Goal: Task Accomplishment & Management: Manage account settings

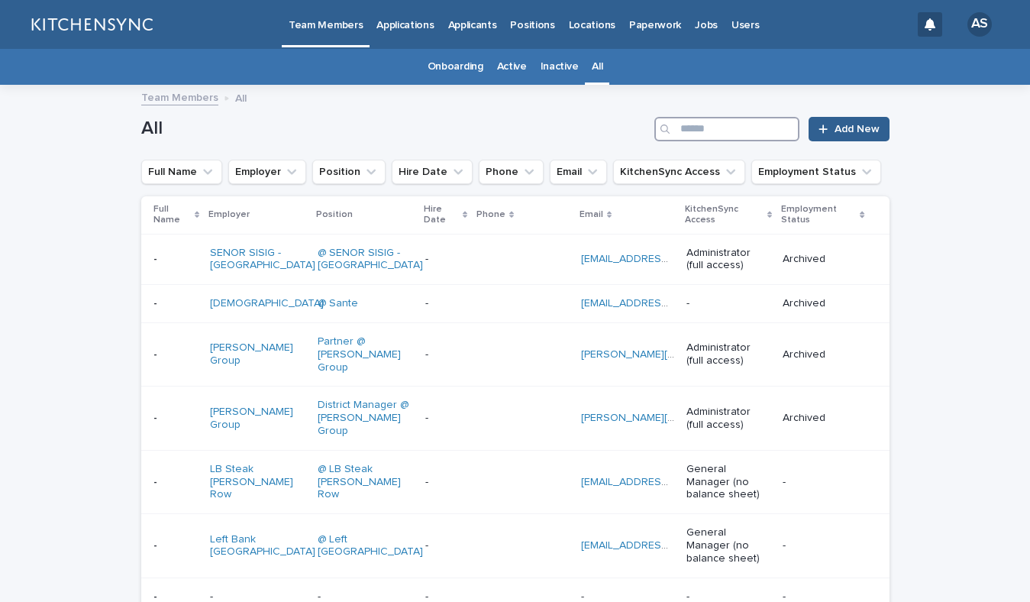
click at [720, 130] on input "Search" at bounding box center [726, 129] width 145 height 24
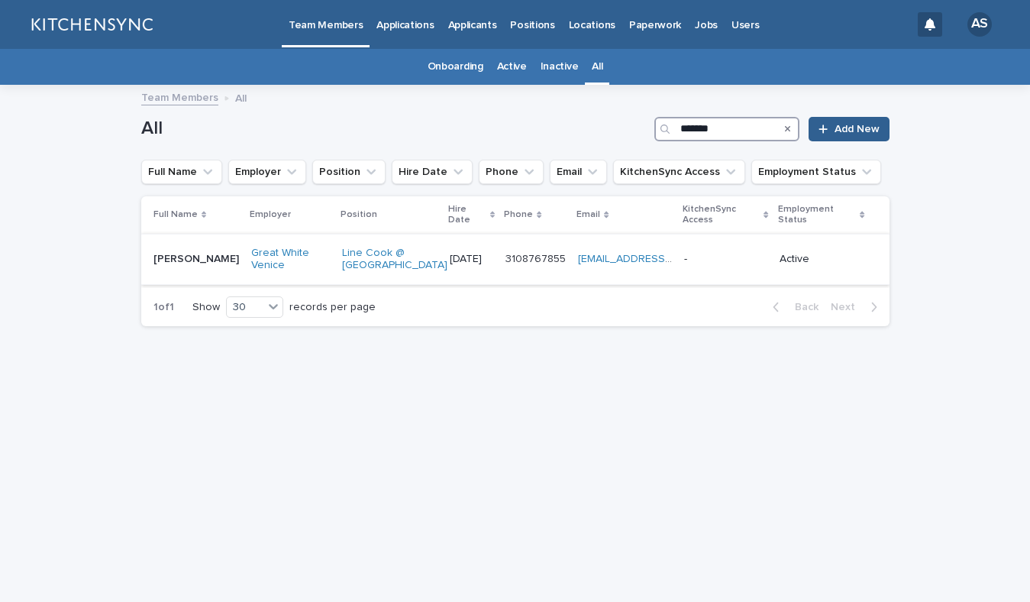
type input "*******"
click at [193, 263] on td "[PERSON_NAME] [PERSON_NAME]" at bounding box center [193, 259] width 104 height 51
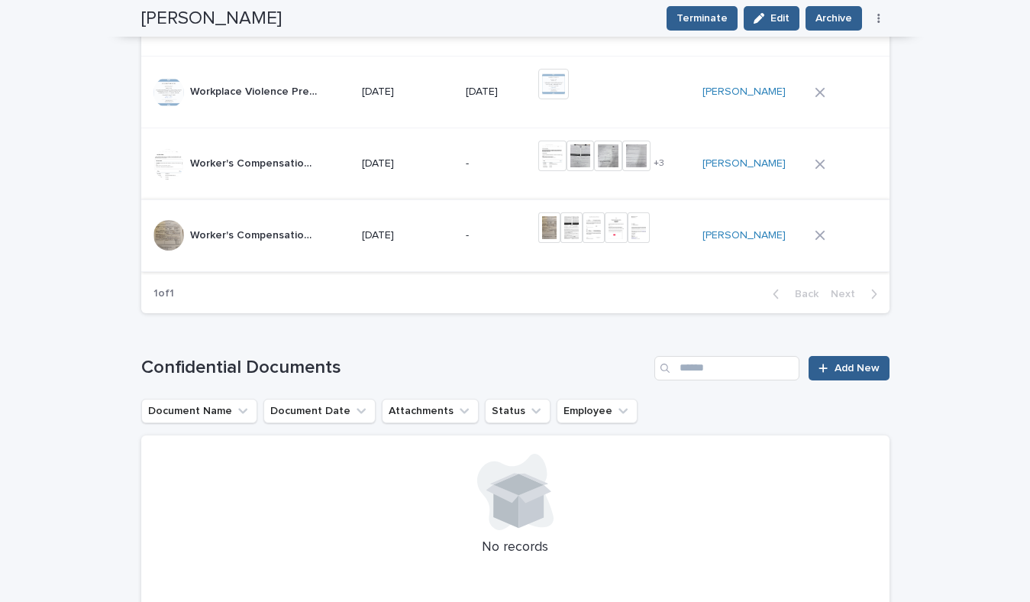
scroll to position [1015, 0]
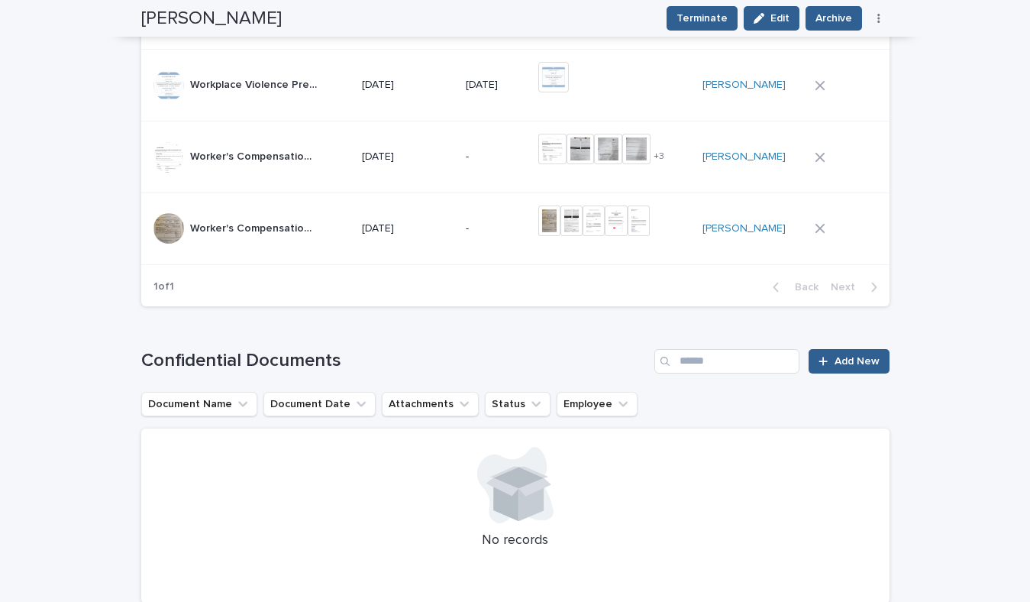
click at [460, 247] on td "[DATE]" at bounding box center [408, 228] width 105 height 72
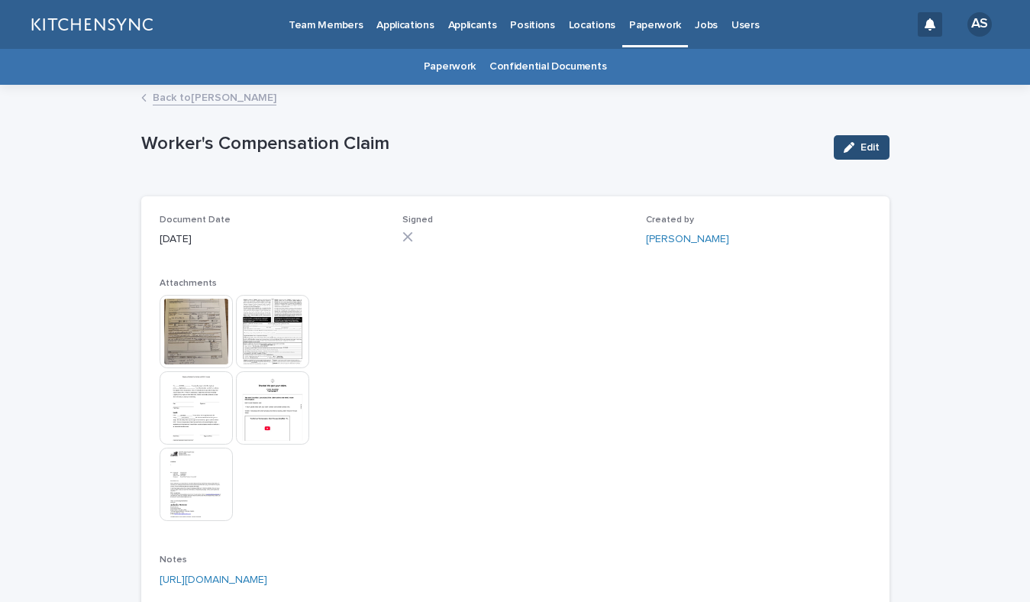
click at [868, 146] on span "Edit" at bounding box center [869, 147] width 19 height 11
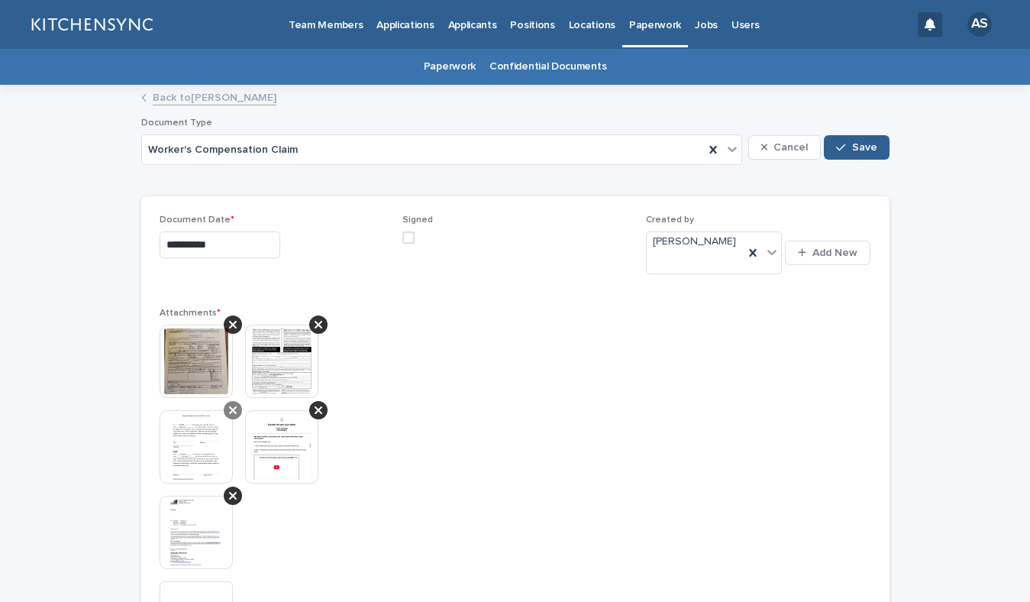
click at [235, 404] on icon at bounding box center [233, 410] width 8 height 12
click at [317, 318] on icon at bounding box center [319, 324] width 8 height 12
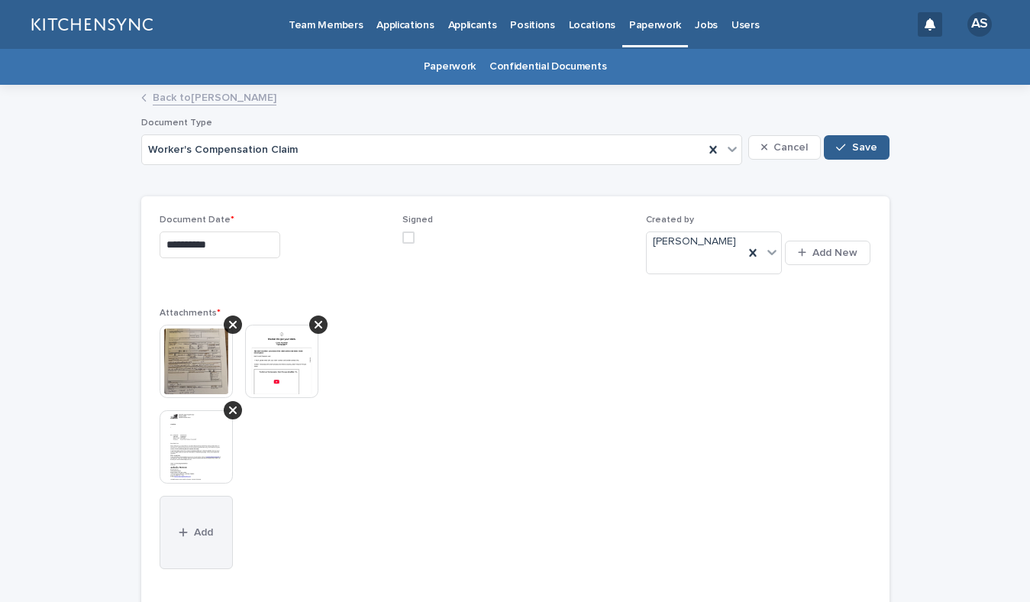
click at [205, 527] on span "Add" at bounding box center [203, 532] width 19 height 11
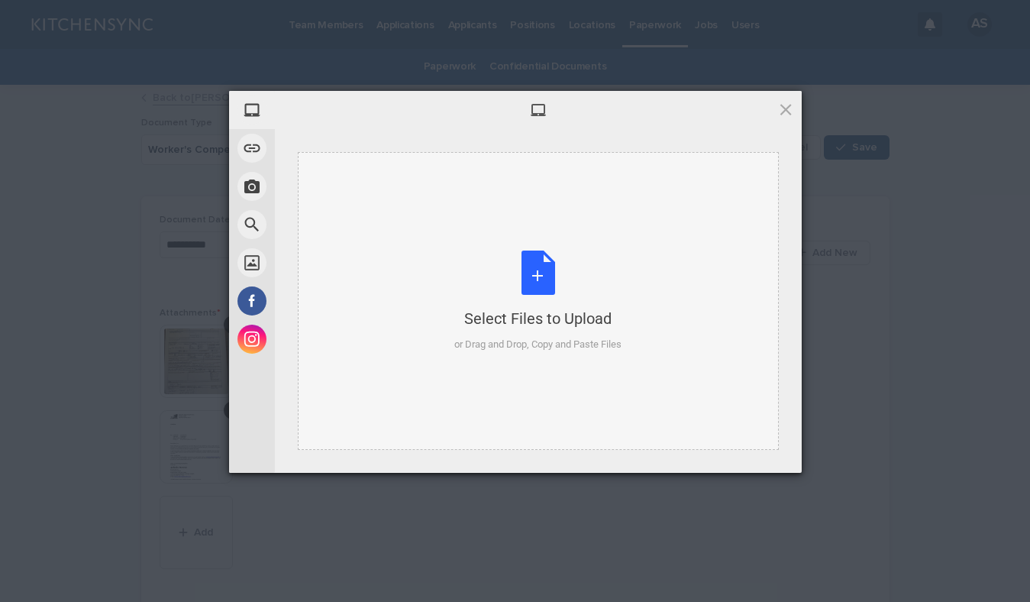
click at [535, 277] on div "Select Files to Upload or Drag and Drop, Copy and Paste Files" at bounding box center [537, 301] width 167 height 102
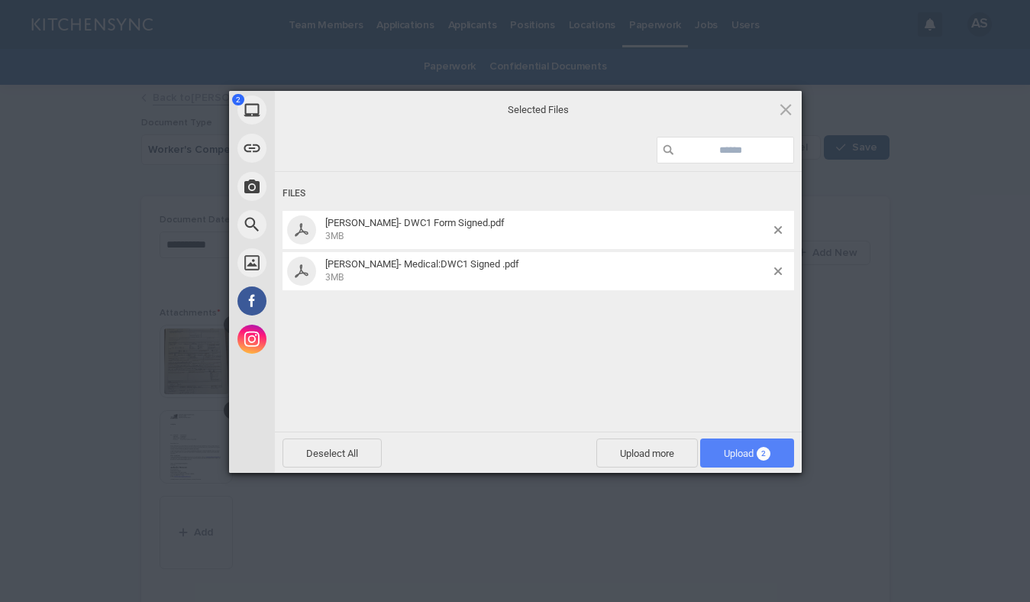
click at [741, 454] on span "Upload 2" at bounding box center [747, 452] width 47 height 11
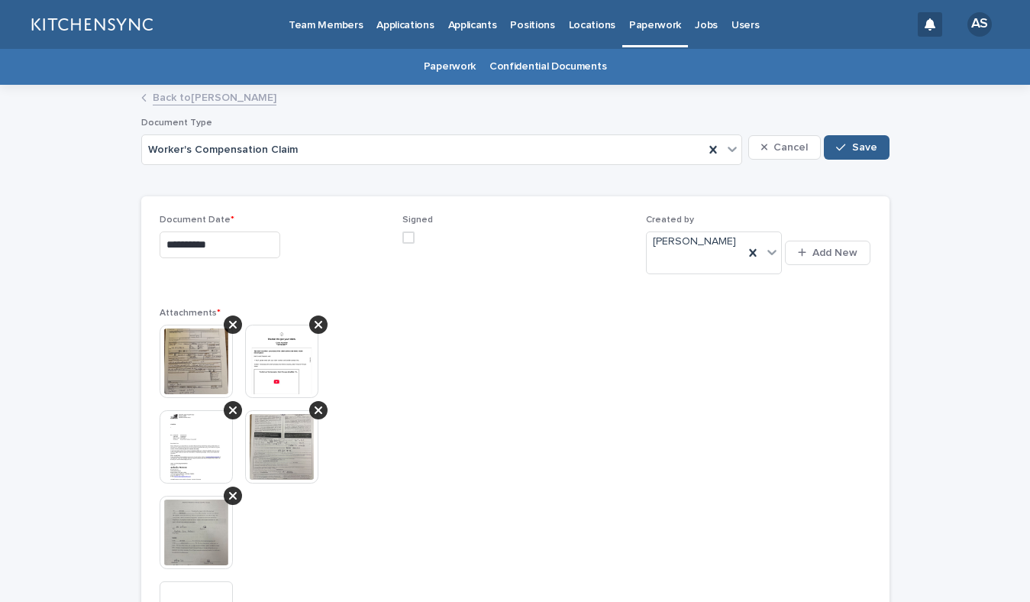
scroll to position [45, 0]
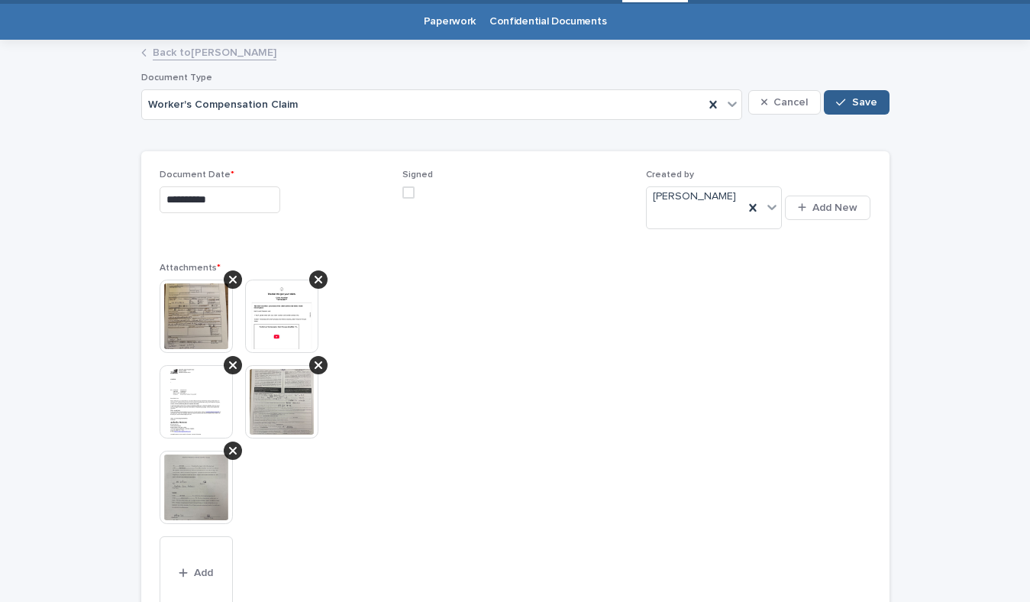
click at [410, 190] on span at bounding box center [408, 192] width 12 height 12
click at [857, 99] on span "Save" at bounding box center [864, 102] width 25 height 11
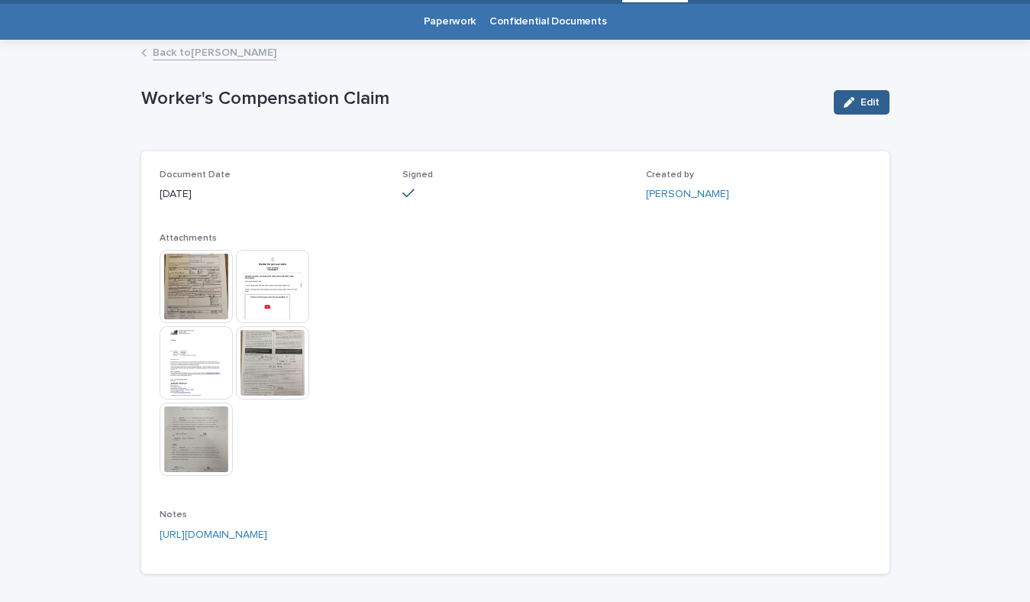
click at [224, 54] on link "Back to [PERSON_NAME]" at bounding box center [215, 52] width 124 height 18
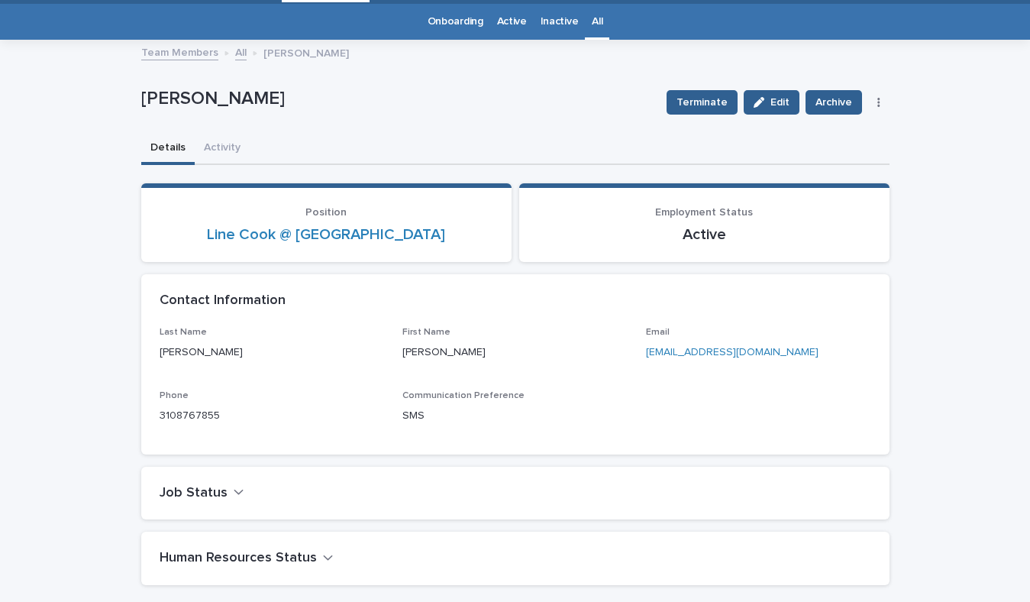
scroll to position [49, 0]
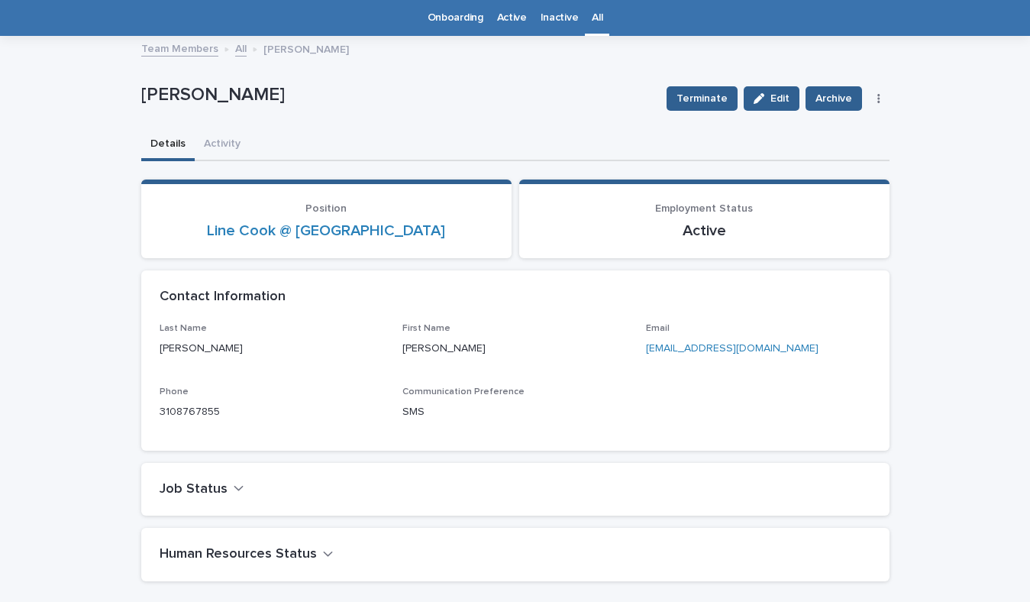
click at [592, 26] on link "All" at bounding box center [597, 18] width 11 height 36
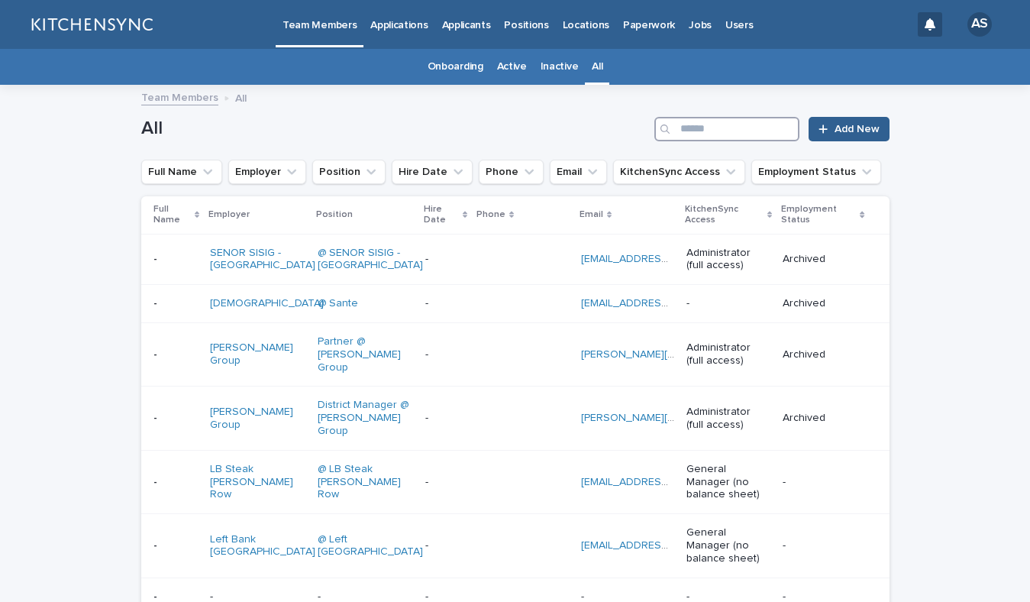
click at [684, 132] on input "Search" at bounding box center [726, 129] width 145 height 24
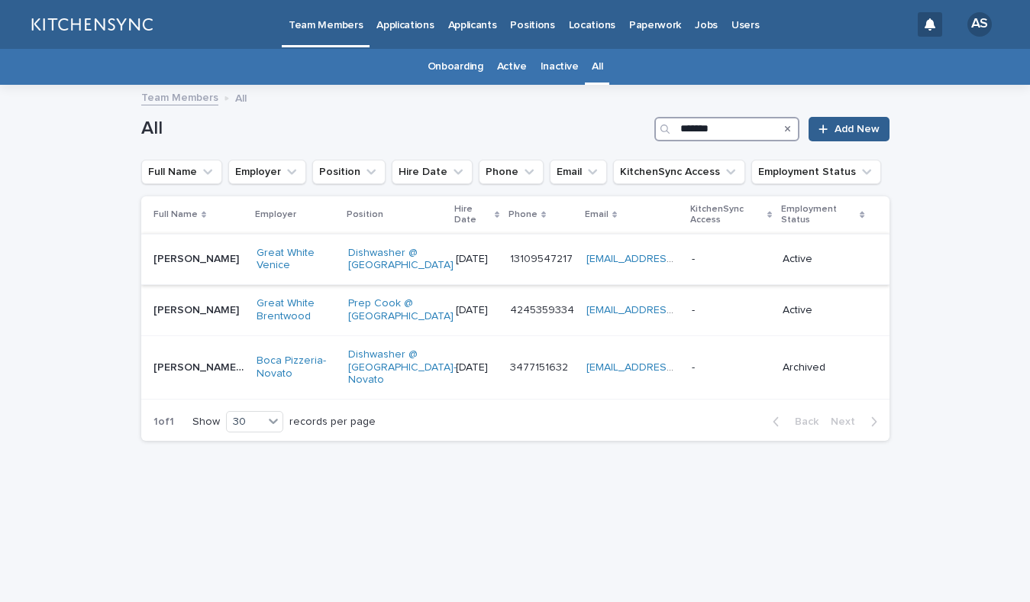
type input "*******"
click at [198, 282] on td "[PERSON_NAME] [PERSON_NAME]" at bounding box center [196, 259] width 110 height 51
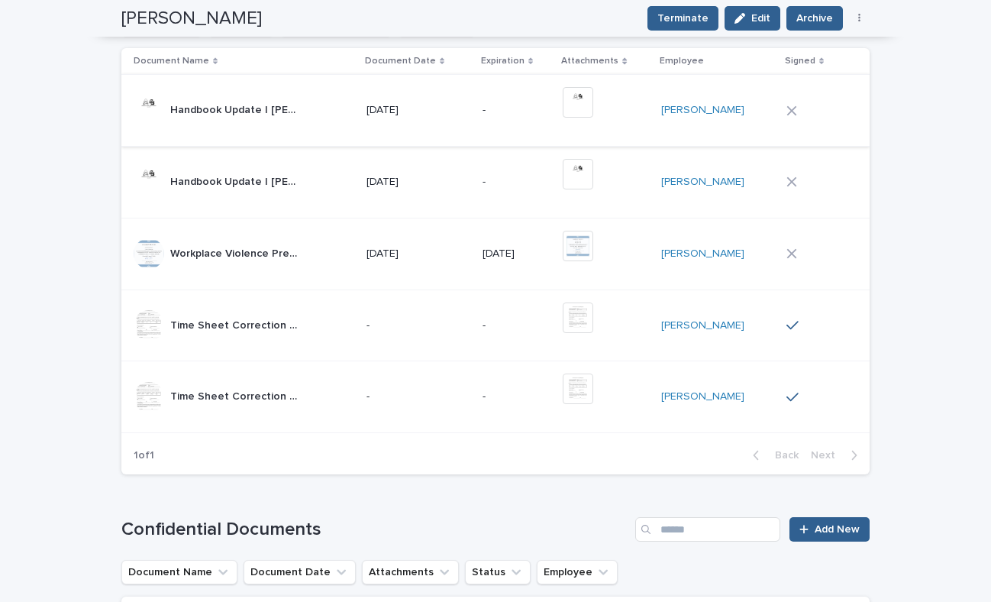
scroll to position [436, 0]
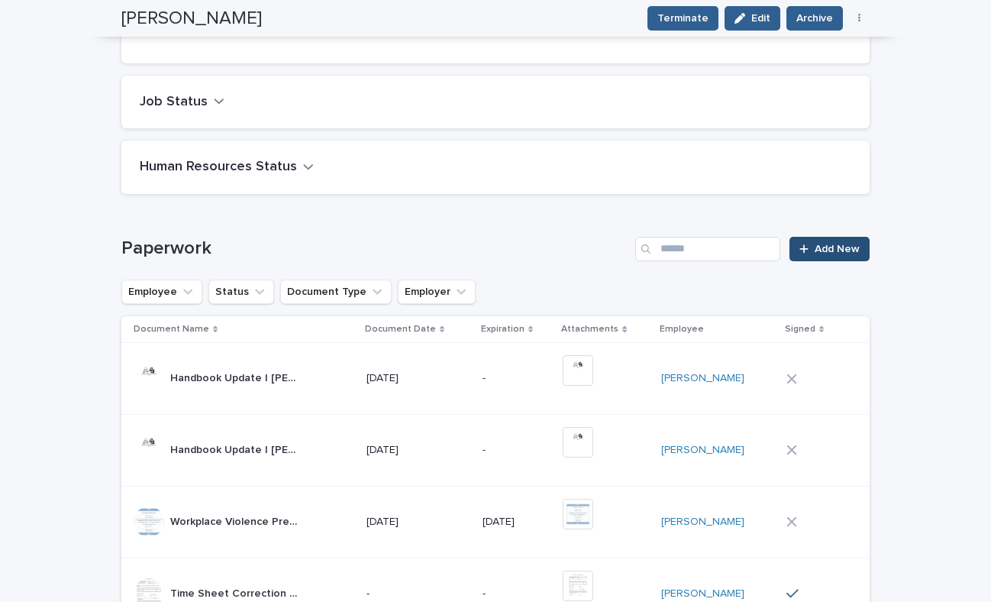
click at [817, 257] on link "Add New" at bounding box center [829, 249] width 80 height 24
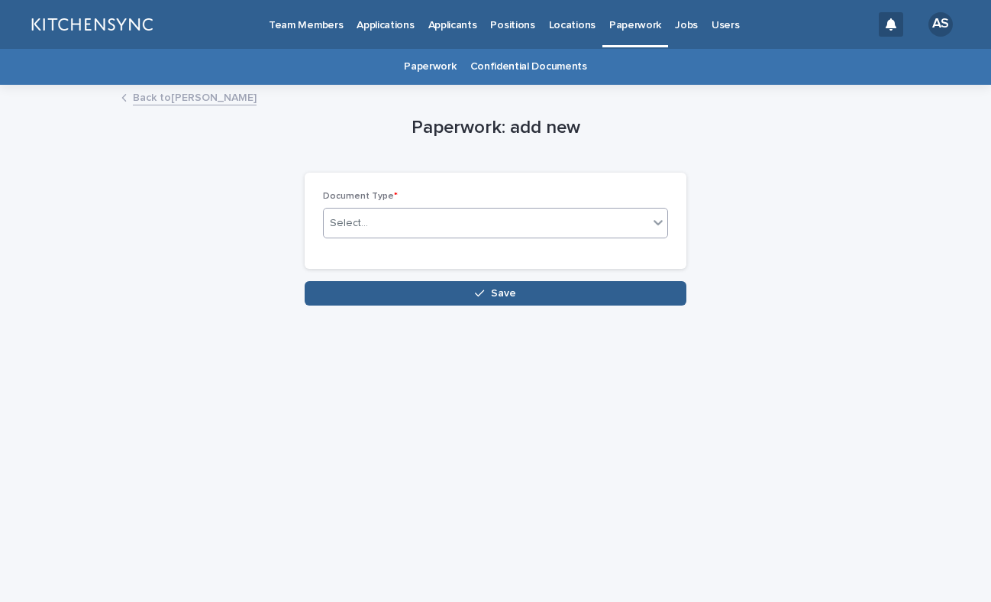
click at [571, 230] on div "Select..." at bounding box center [486, 223] width 324 height 25
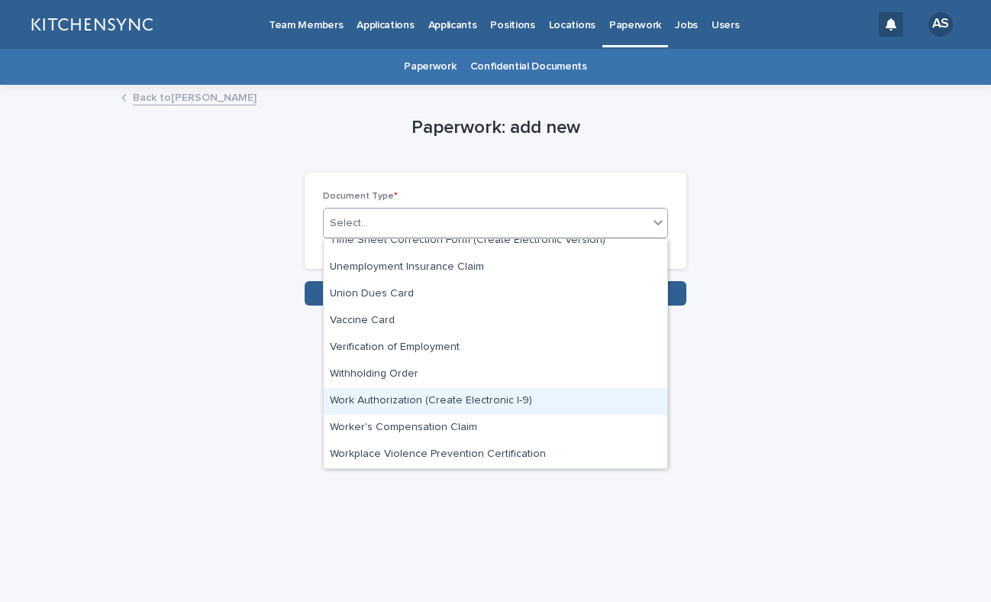
scroll to position [1000, 0]
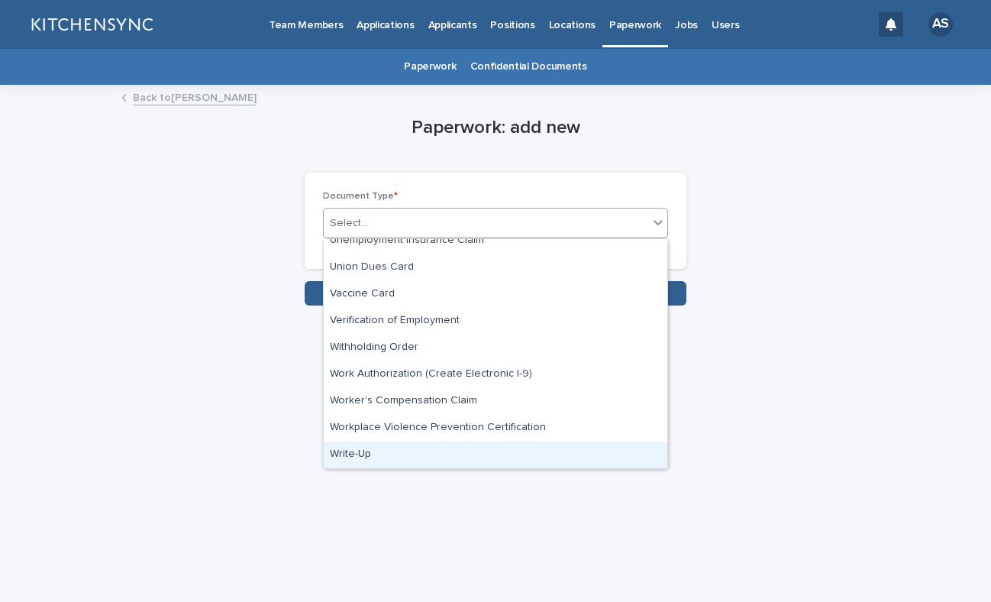
click at [434, 446] on div "Write-Up" at bounding box center [496, 454] width 344 height 27
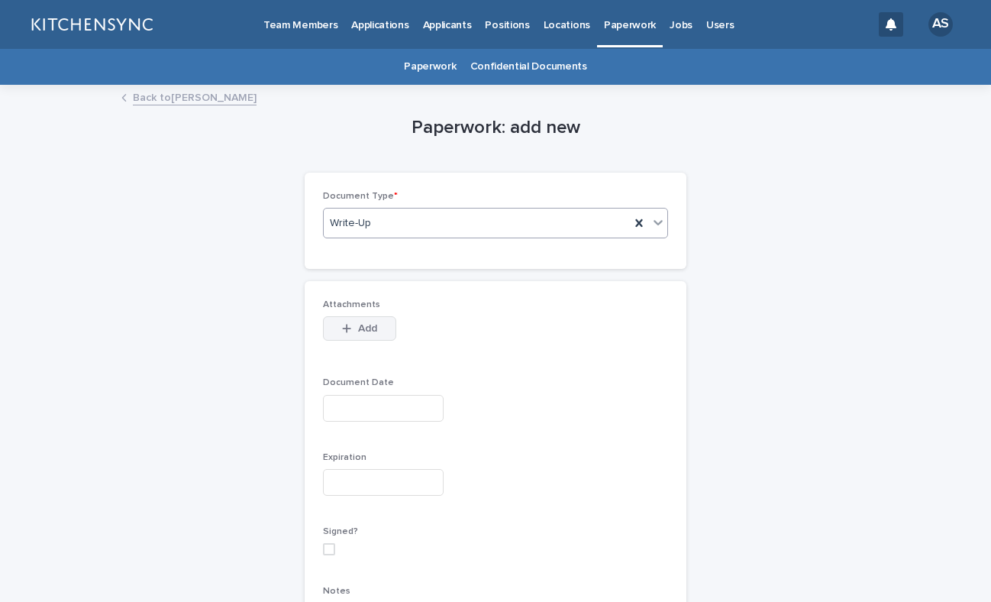
click at [361, 320] on button "Add" at bounding box center [359, 328] width 73 height 24
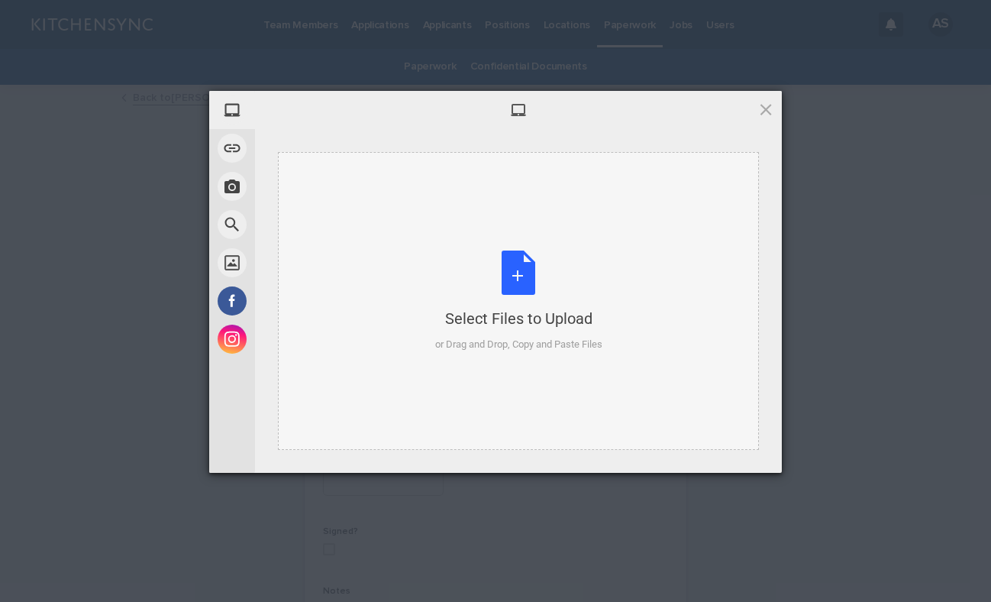
click at [521, 283] on div "Select Files to Upload or Drag and Drop, Copy and Paste Files" at bounding box center [518, 301] width 167 height 102
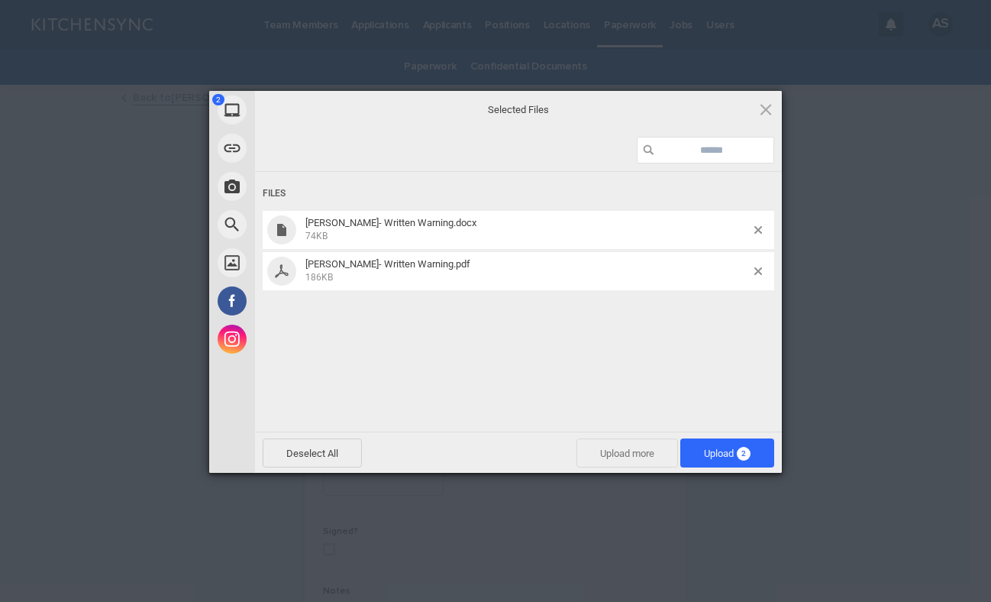
click at [654, 460] on span "Upload more" at bounding box center [627, 452] width 102 height 29
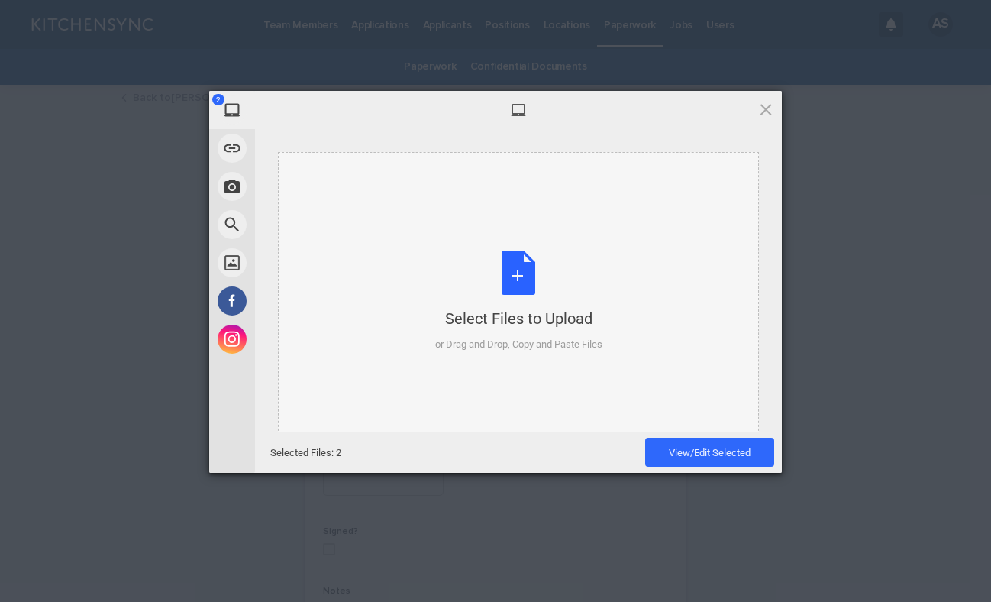
click at [521, 286] on div "Select Files to Upload or Drag and Drop, Copy and Paste Files" at bounding box center [518, 301] width 167 height 102
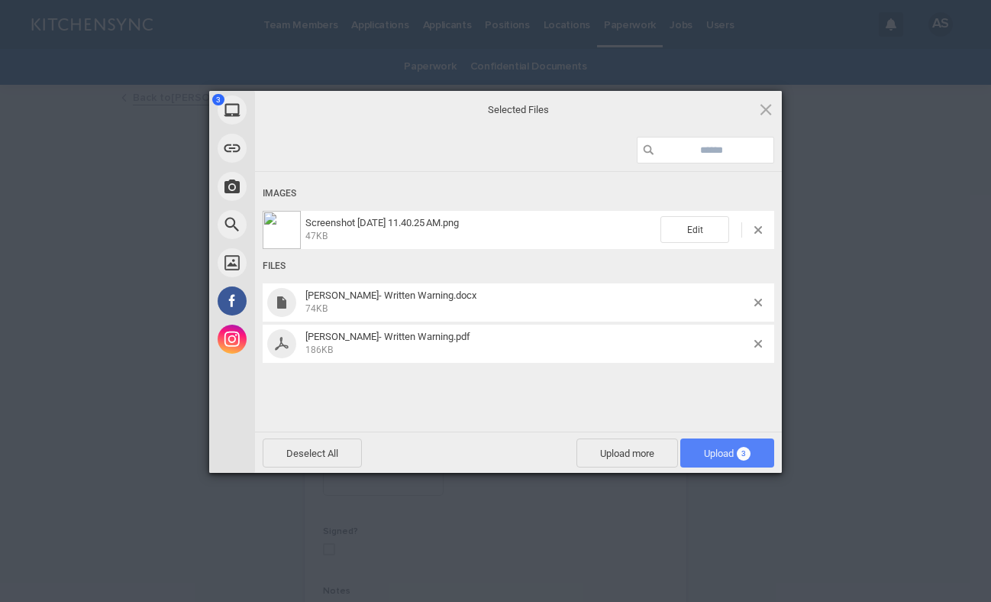
click at [723, 447] on span "Upload 3" at bounding box center [727, 452] width 47 height 11
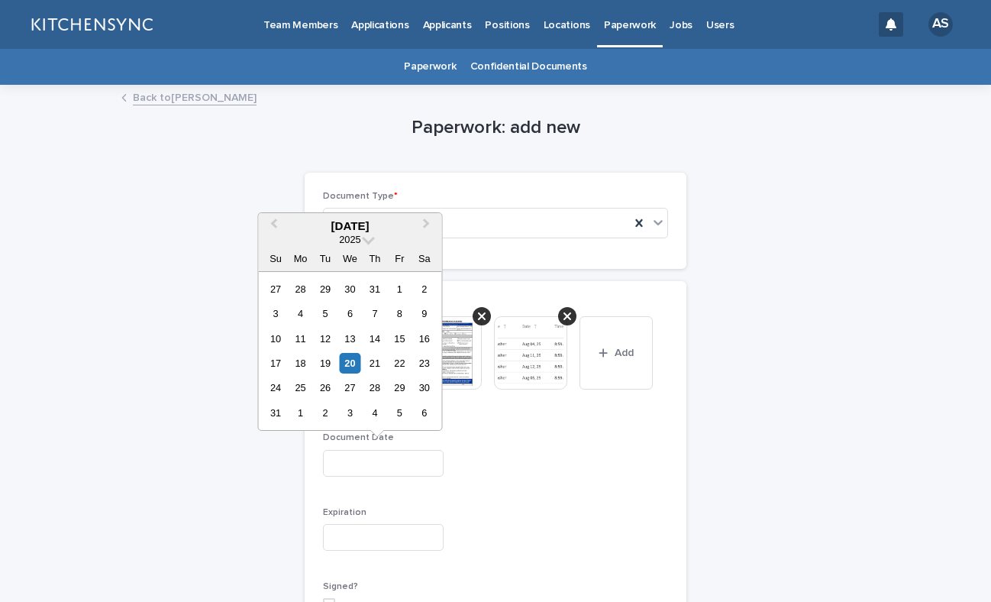
click at [375, 455] on input "text" at bounding box center [383, 463] width 121 height 27
click at [331, 347] on div "12" at bounding box center [325, 338] width 21 height 21
type input "**********"
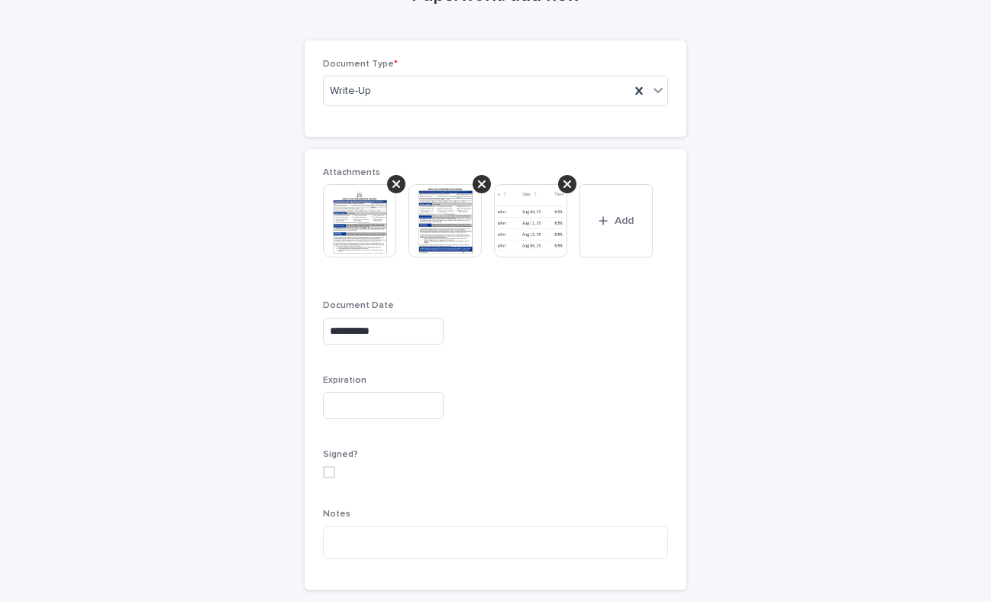
scroll to position [232, 0]
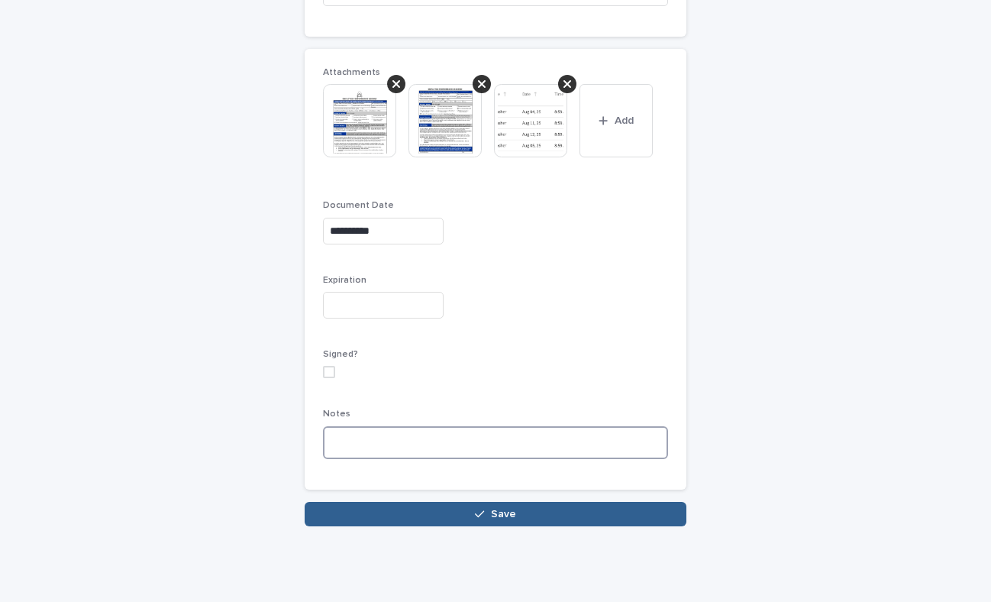
click at [389, 448] on textarea at bounding box center [495, 442] width 345 height 33
paste textarea "**********"
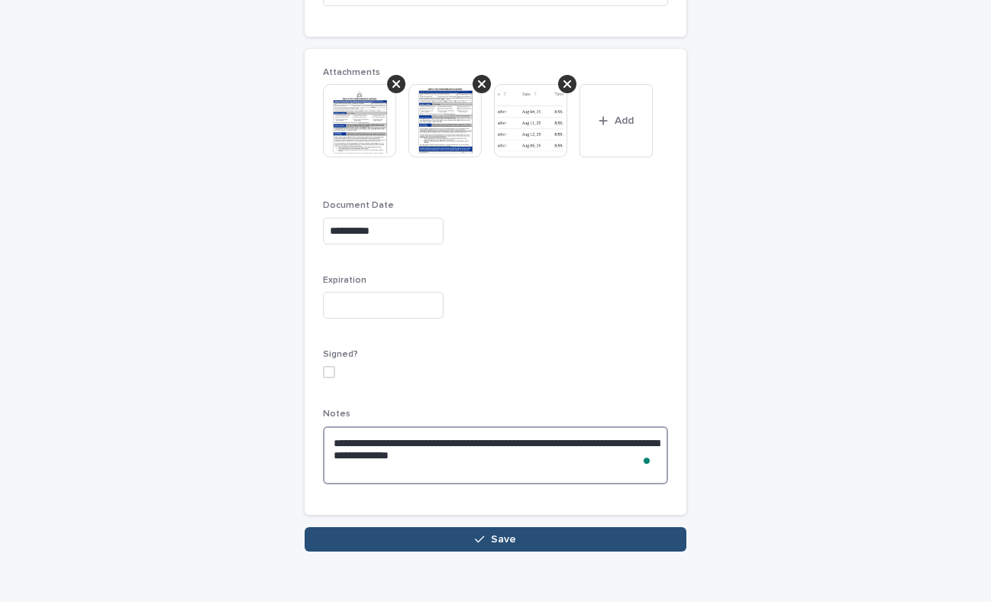
type textarea "**********"
click at [475, 534] on icon "button" at bounding box center [479, 539] width 9 height 11
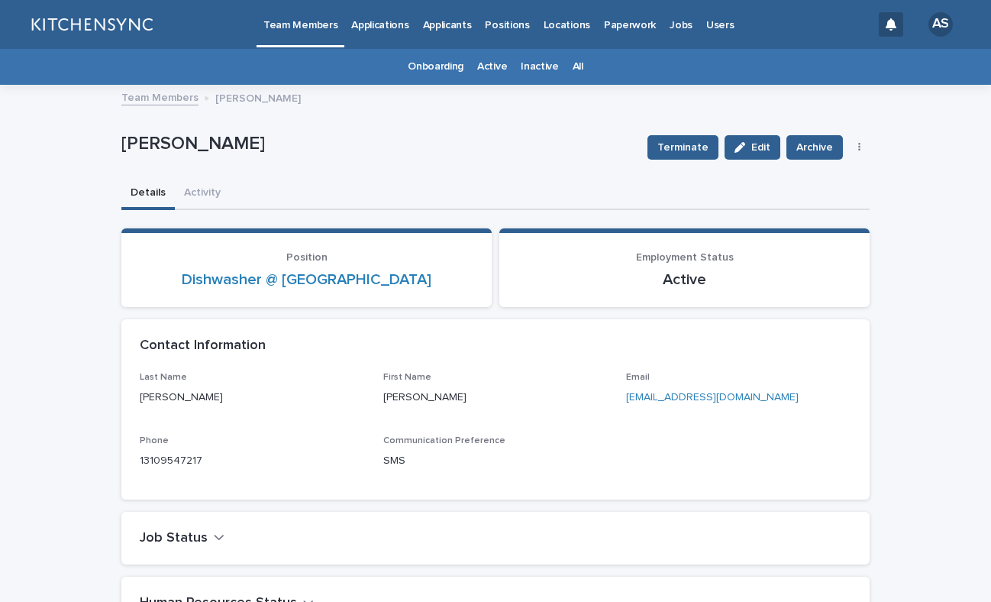
click at [574, 67] on link "All" at bounding box center [578, 67] width 11 height 36
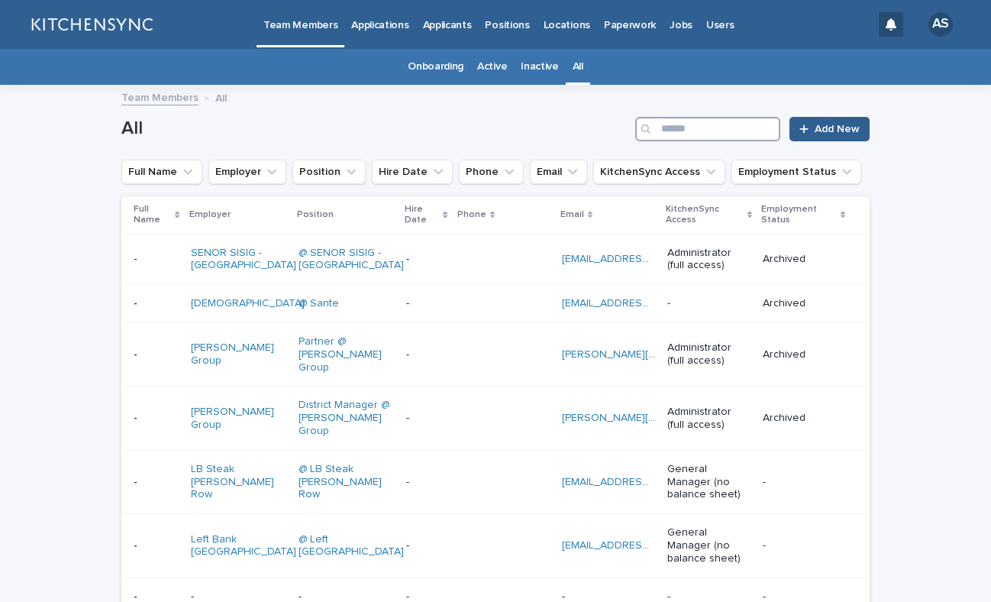
click at [681, 128] on input "Search" at bounding box center [707, 129] width 145 height 24
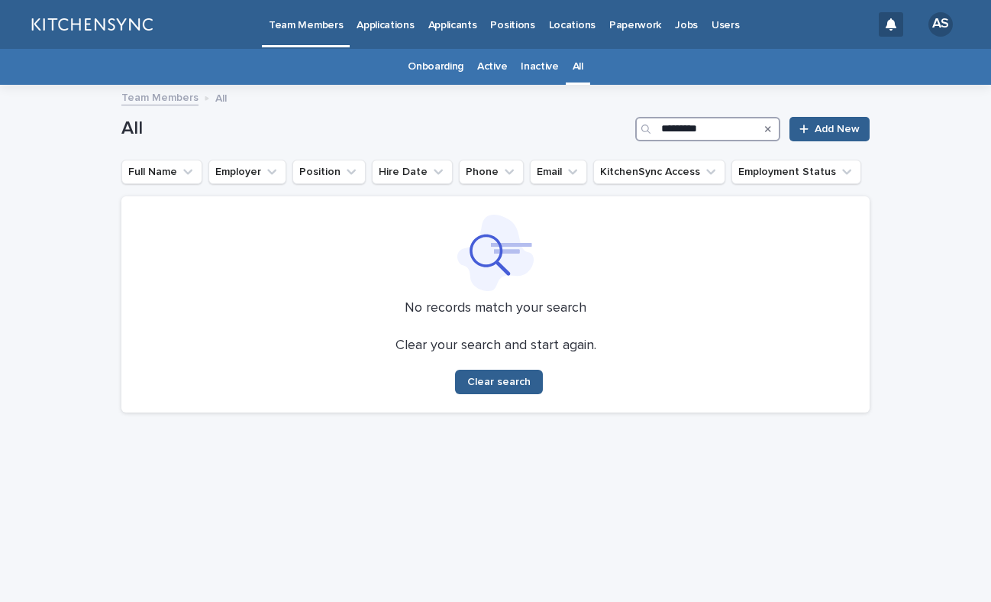
type input "*********"
click at [227, 168] on button "Employer" at bounding box center [247, 172] width 78 height 24
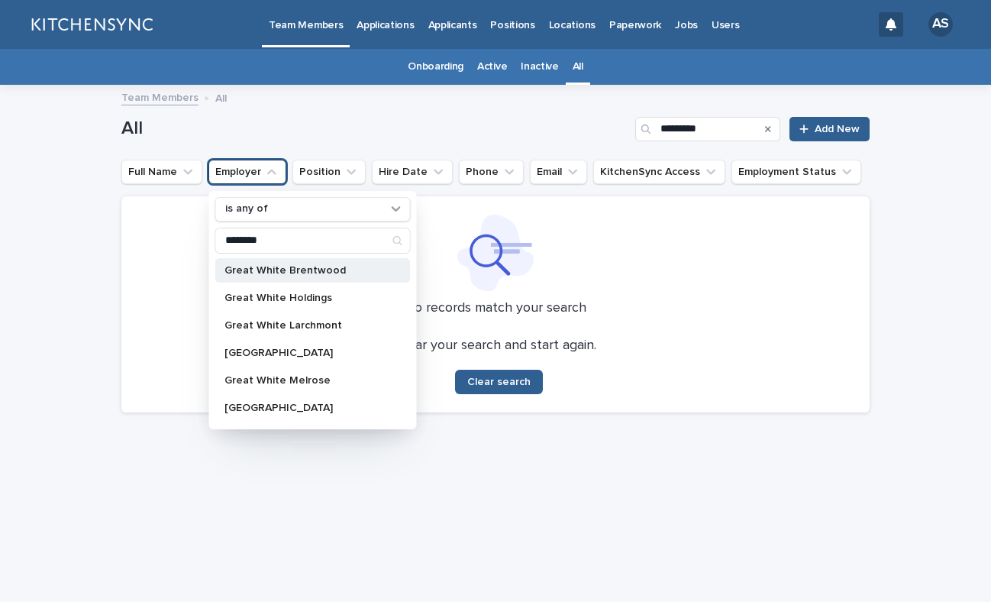
type input "********"
click at [305, 276] on div "Great White Brentwood" at bounding box center [312, 270] width 195 height 24
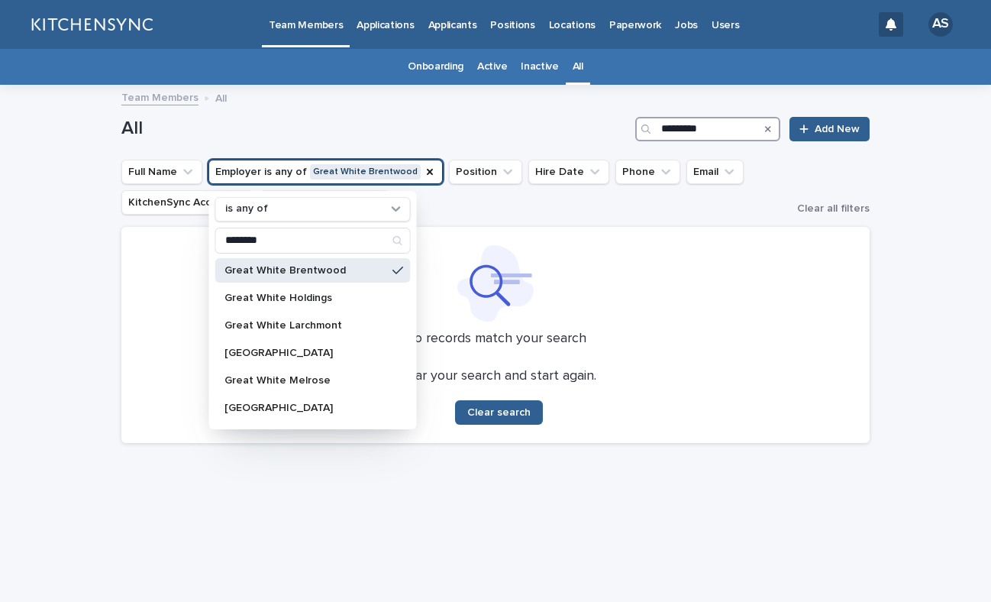
click at [720, 132] on input "*********" at bounding box center [707, 129] width 145 height 24
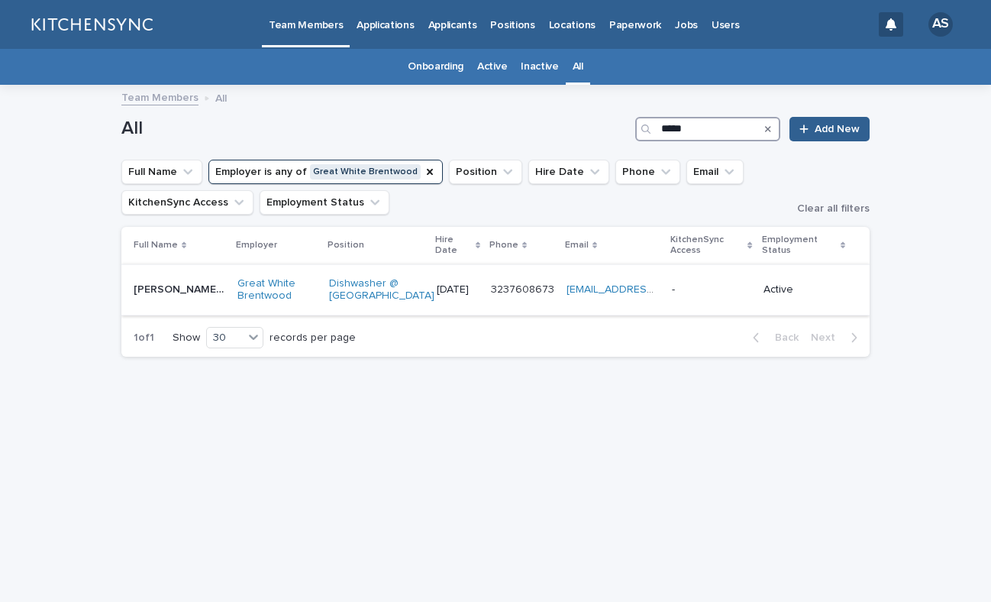
type input "*****"
click at [175, 302] on div "[PERSON_NAME] [PERSON_NAME] [PERSON_NAME] [PERSON_NAME]" at bounding box center [180, 289] width 92 height 25
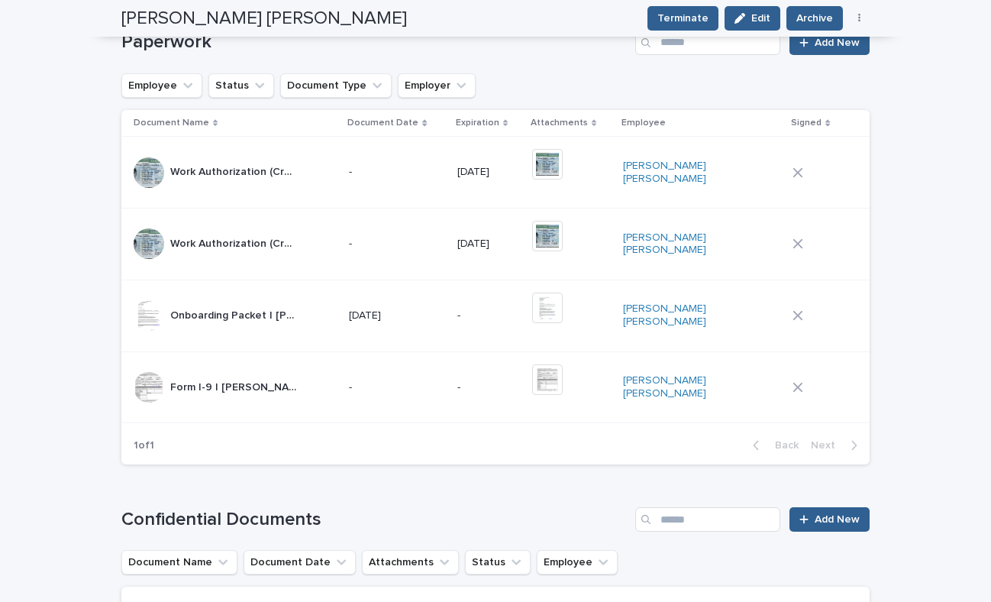
scroll to position [642, 0]
drag, startPoint x: 359, startPoint y: 19, endPoint x: 112, endPoint y: 24, distance: 246.6
click at [112, 24] on div "[PERSON_NAME] [PERSON_NAME] Terminate Edit Archive Resend Packet Re-Hire Employ…" at bounding box center [496, 18] width 822 height 37
copy h2 "[PERSON_NAME] [PERSON_NAME]"
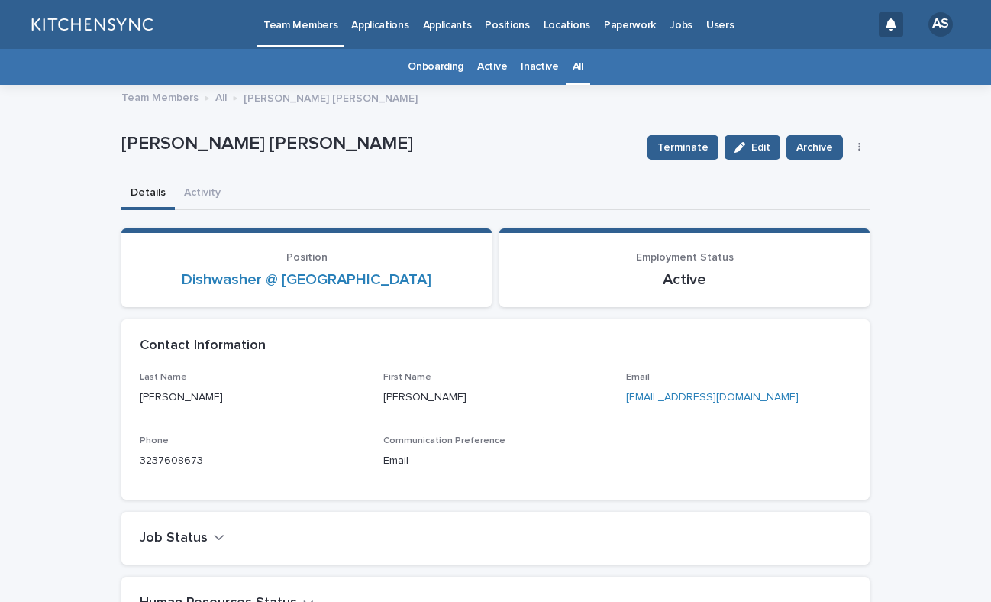
click at [573, 73] on link "All" at bounding box center [578, 67] width 11 height 36
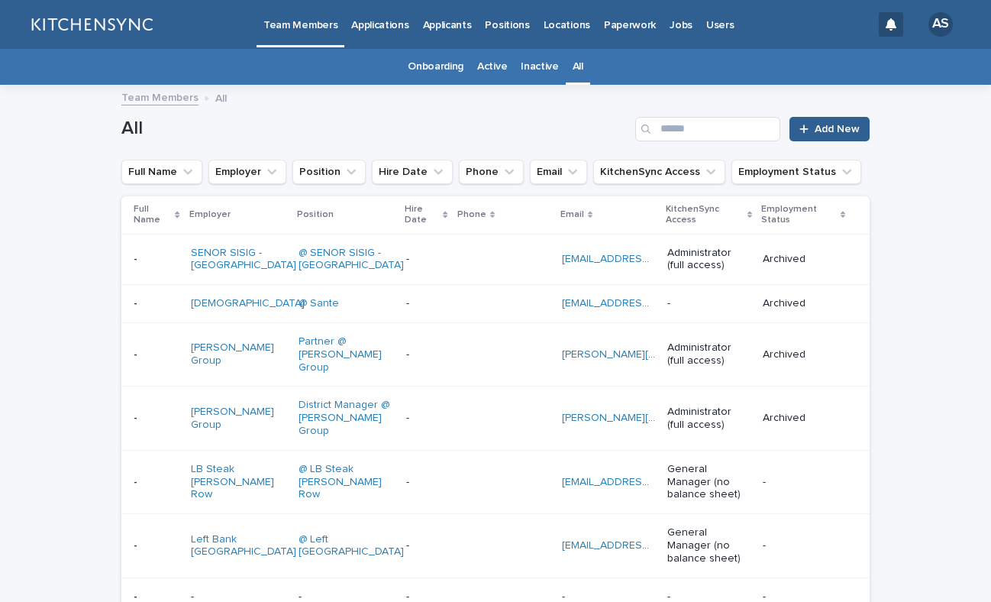
click at [628, 23] on p "Paperwork" at bounding box center [630, 16] width 52 height 32
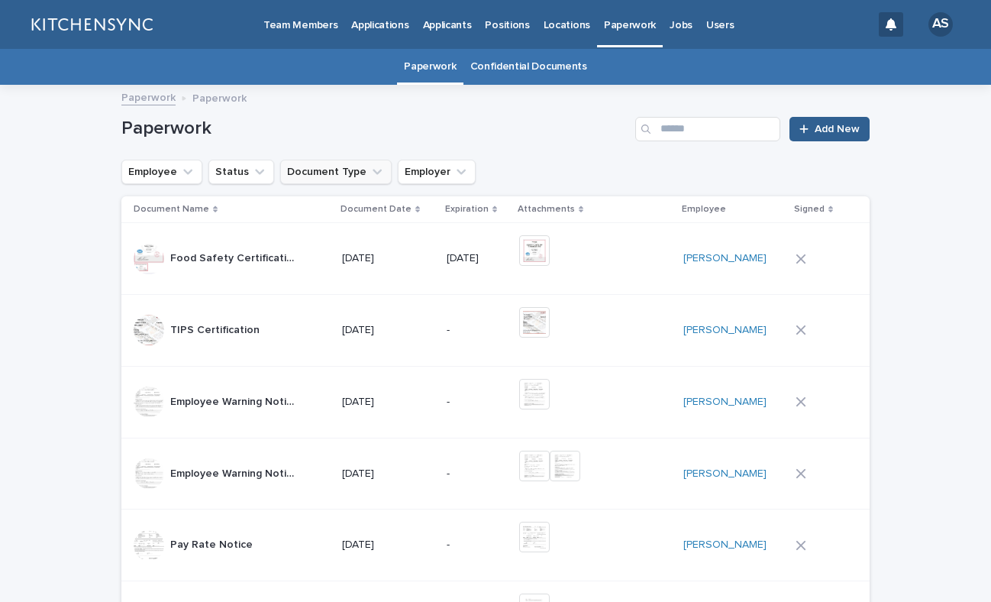
click at [339, 169] on button "Document Type" at bounding box center [335, 172] width 111 height 24
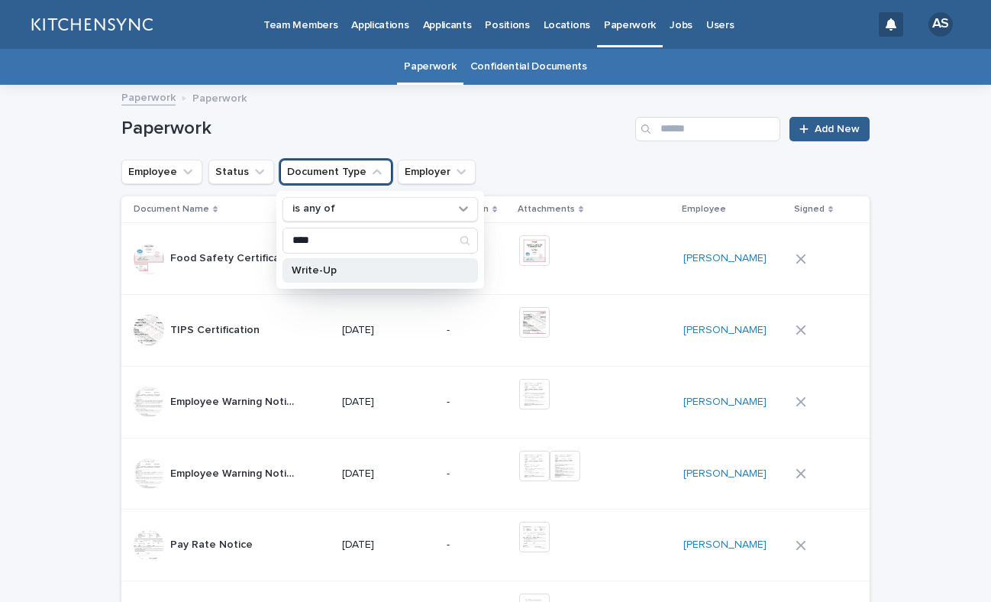
type input "****"
click at [313, 266] on p "Write-Up" at bounding box center [373, 270] width 162 height 11
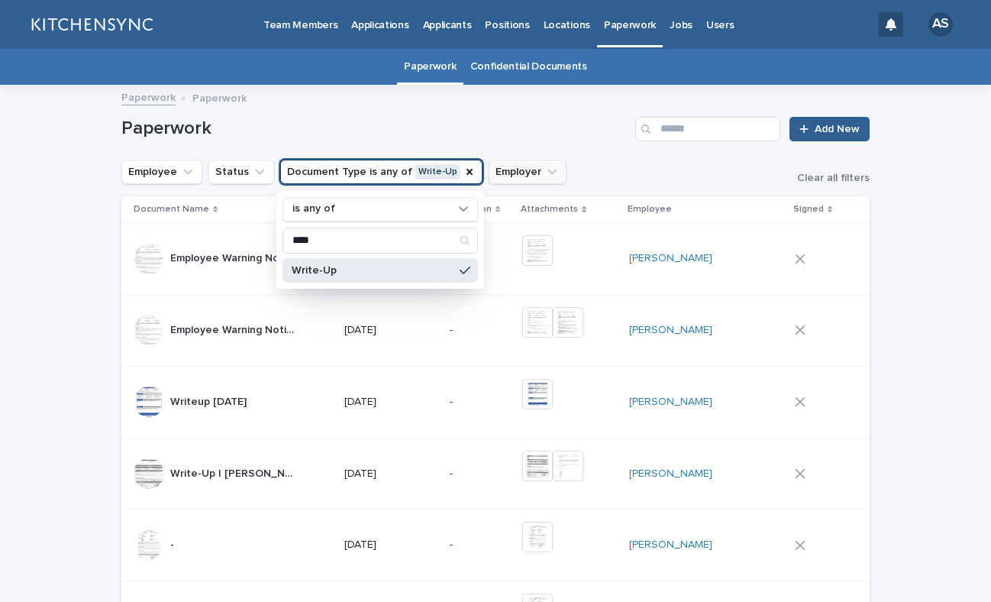
click at [544, 175] on icon "Employer" at bounding box center [551, 171] width 15 height 15
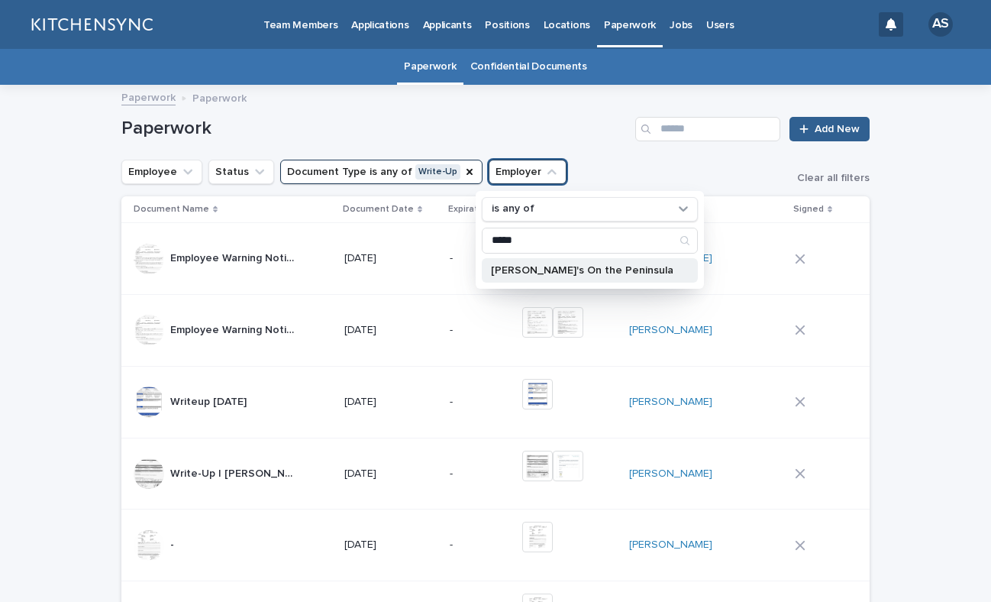
type input "*****"
click at [553, 273] on p "[PERSON_NAME]'s On the Peninsula" at bounding box center [582, 270] width 182 height 11
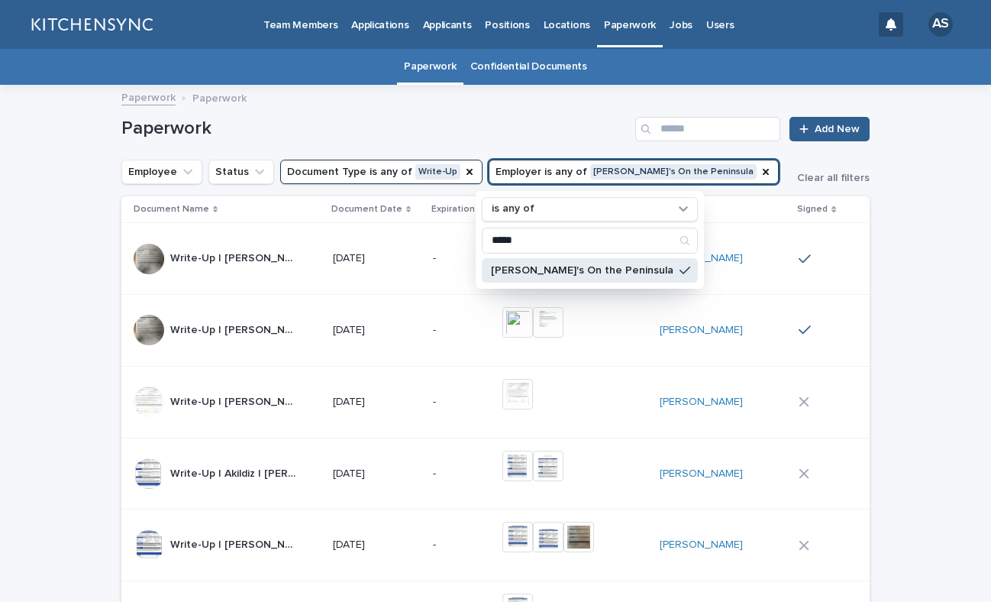
click at [530, 117] on div "Paperwork Add New" at bounding box center [495, 129] width 748 height 24
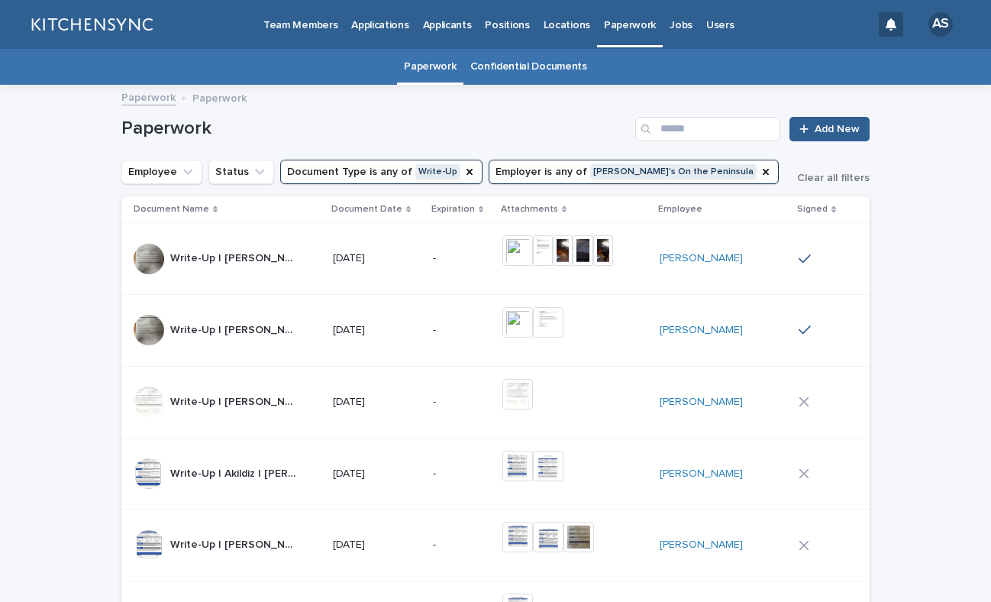
click at [410, 208] on icon at bounding box center [408, 209] width 5 height 7
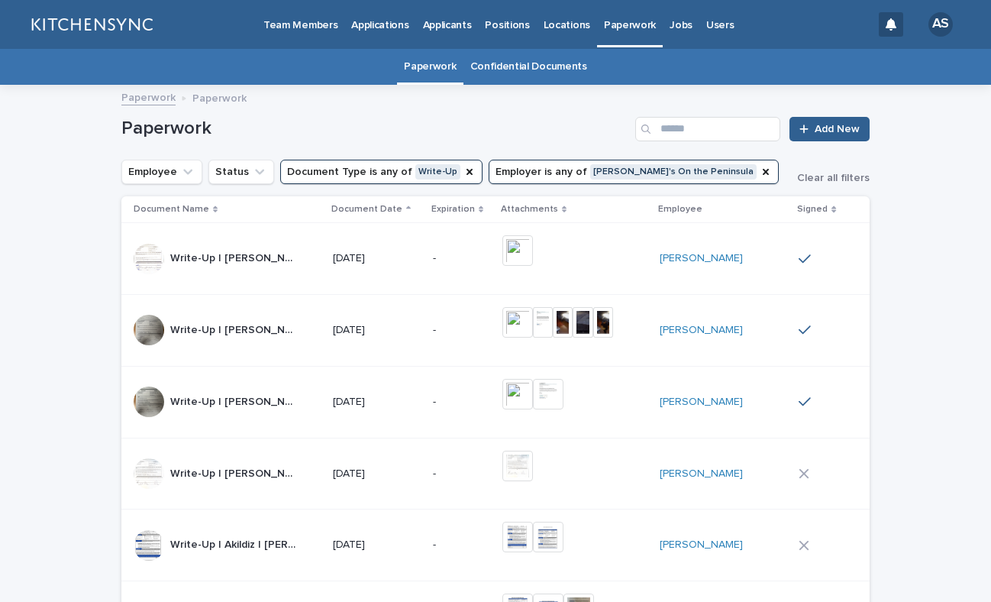
click at [409, 208] on icon at bounding box center [408, 207] width 5 height 3
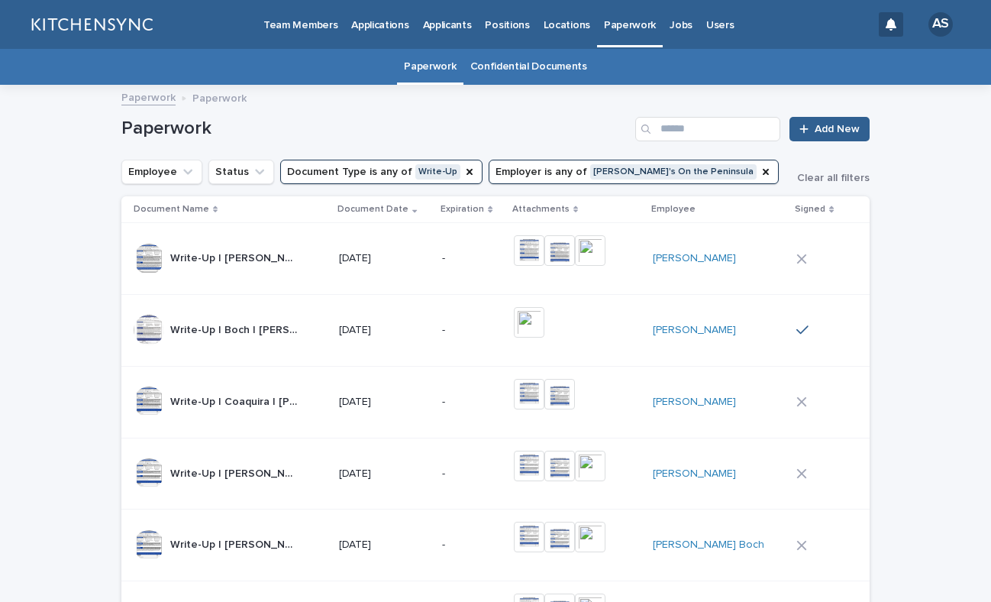
click at [603, 169] on button "Employer is any of [PERSON_NAME]'s On the Peninsula" at bounding box center [634, 172] width 290 height 24
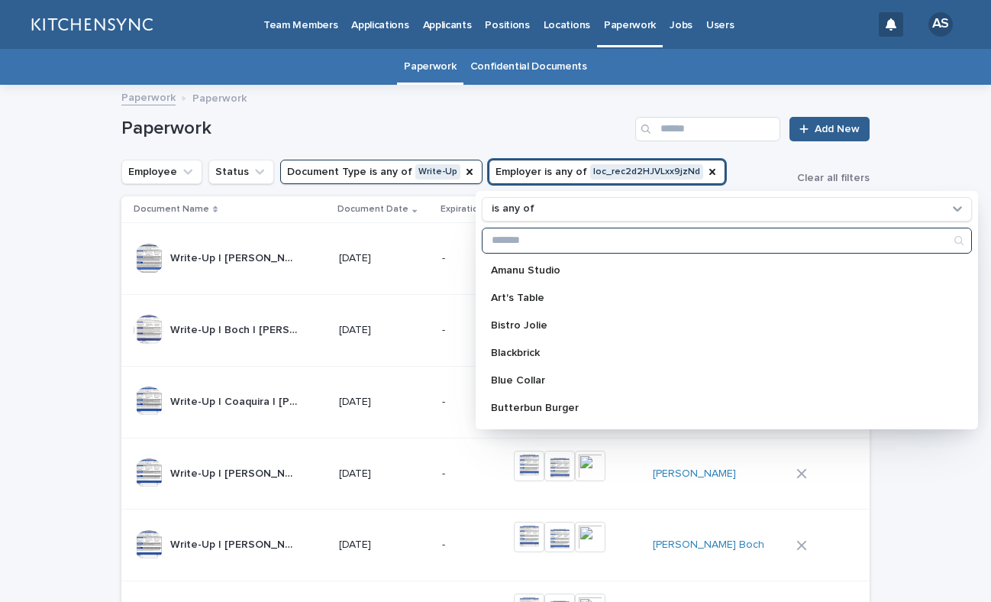
click at [638, 244] on input "Search" at bounding box center [727, 240] width 489 height 24
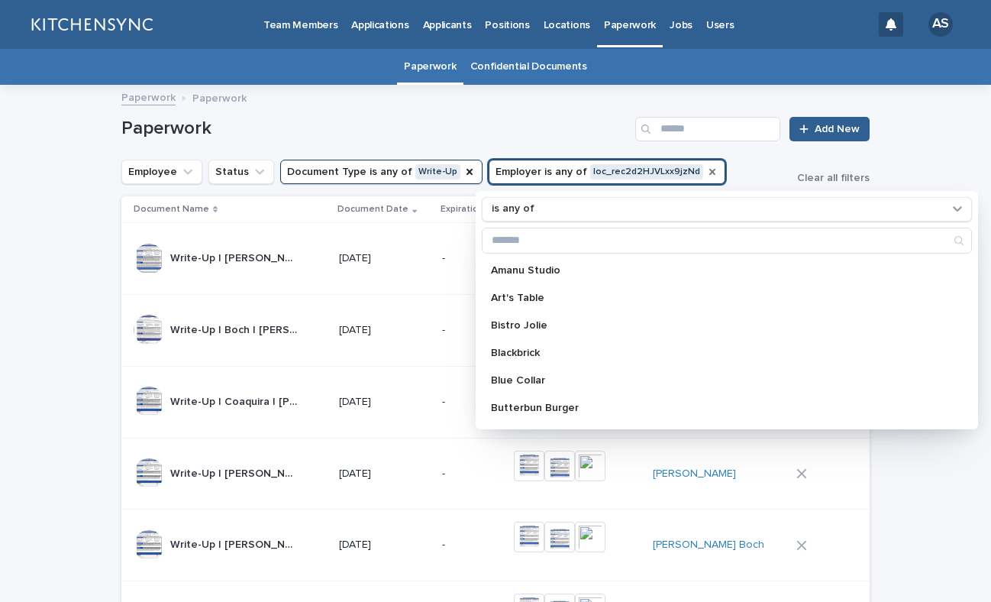
click at [709, 171] on icon "Employer" at bounding box center [712, 172] width 6 height 6
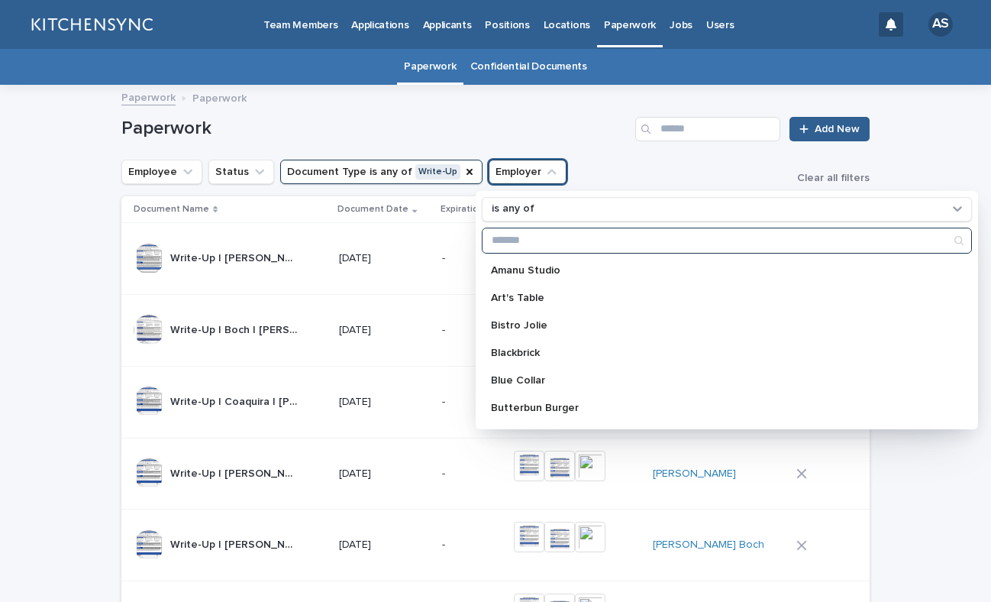
click at [535, 237] on input "Search" at bounding box center [727, 240] width 489 height 24
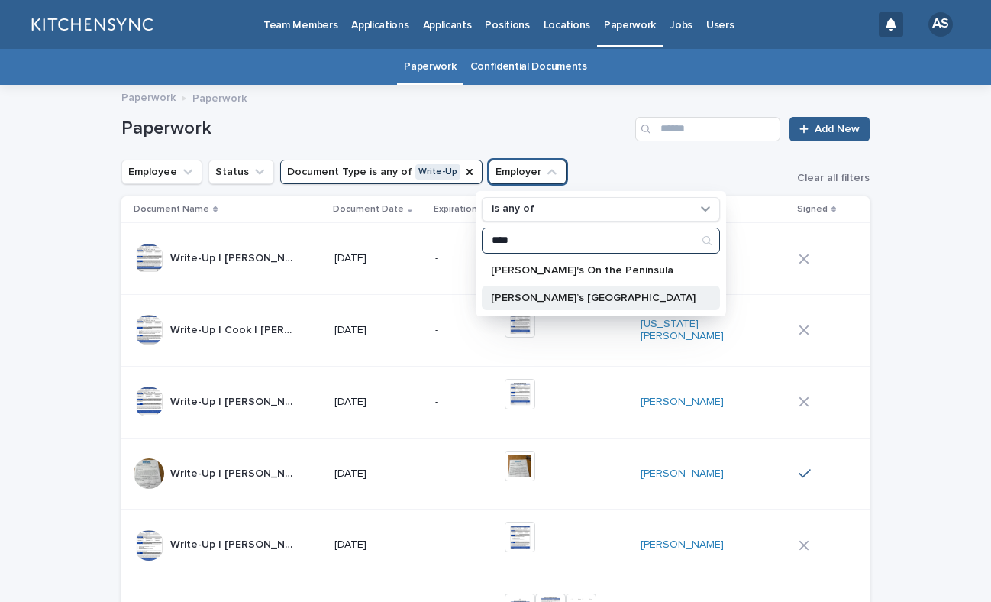
type input "****"
click at [560, 298] on p "[PERSON_NAME]’s [GEOGRAPHIC_DATA]" at bounding box center [593, 297] width 205 height 11
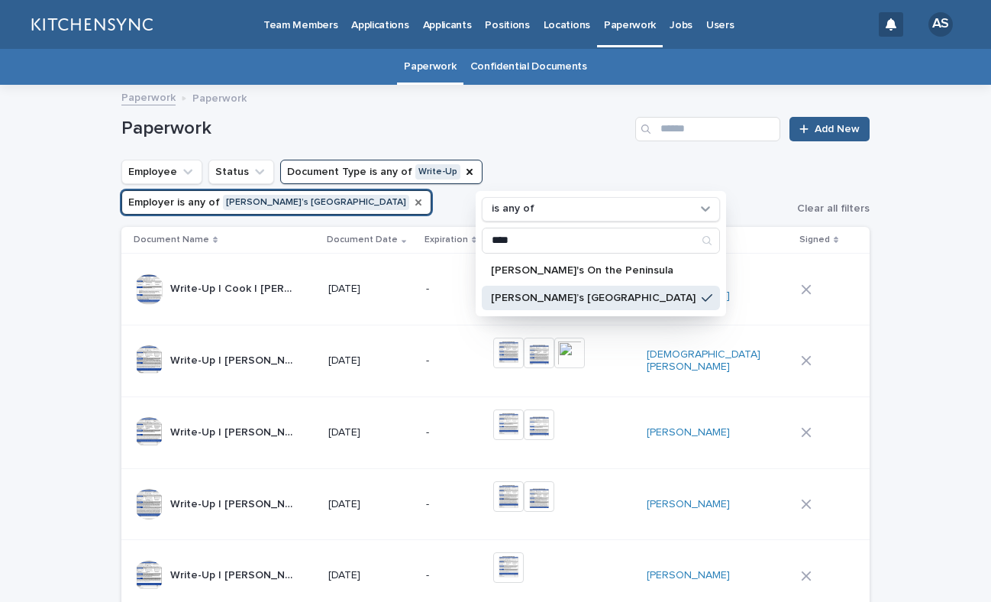
click at [462, 119] on h1 "Paperwork" at bounding box center [375, 129] width 508 height 22
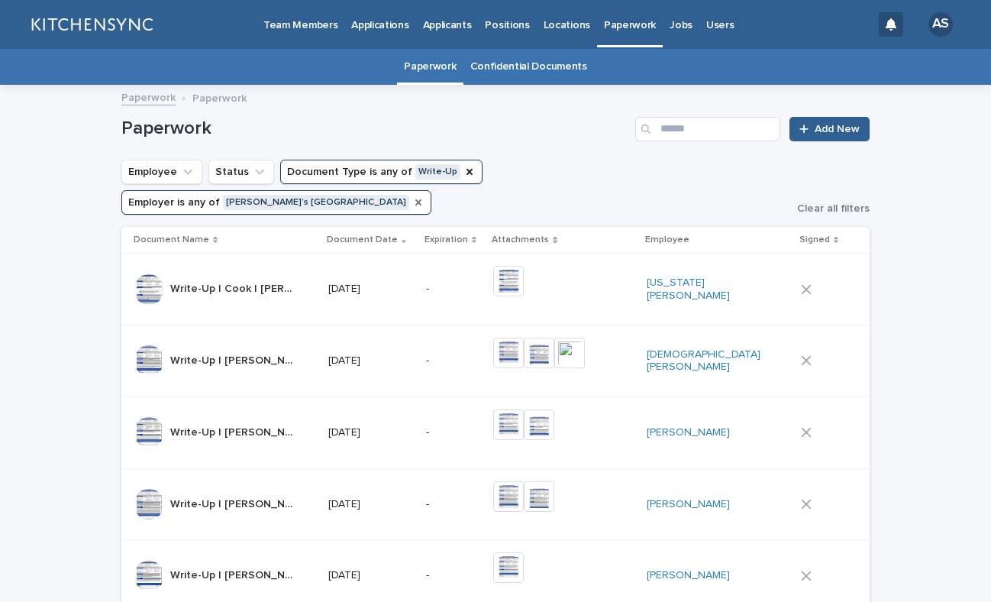
click at [801, 356] on icon at bounding box center [806, 361] width 10 height 10
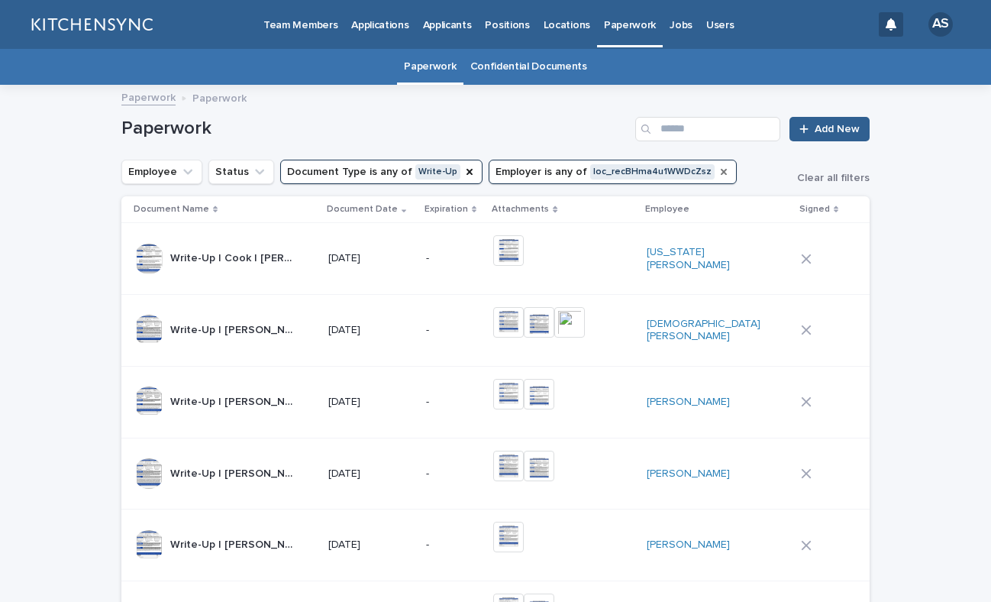
click at [721, 173] on icon "Employer" at bounding box center [724, 172] width 6 height 6
click at [544, 176] on icon "Employer" at bounding box center [551, 171] width 15 height 15
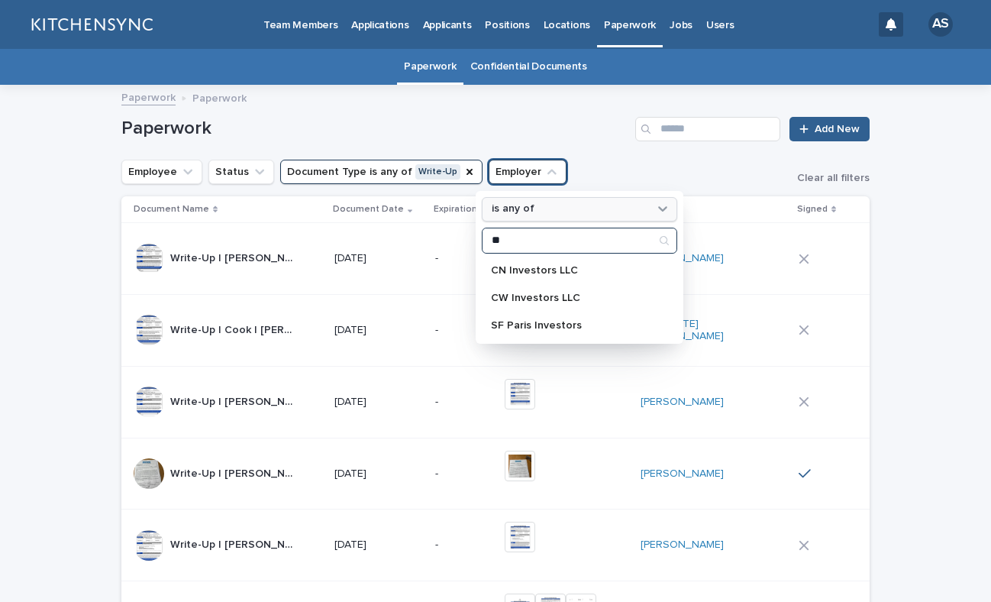
type input "*"
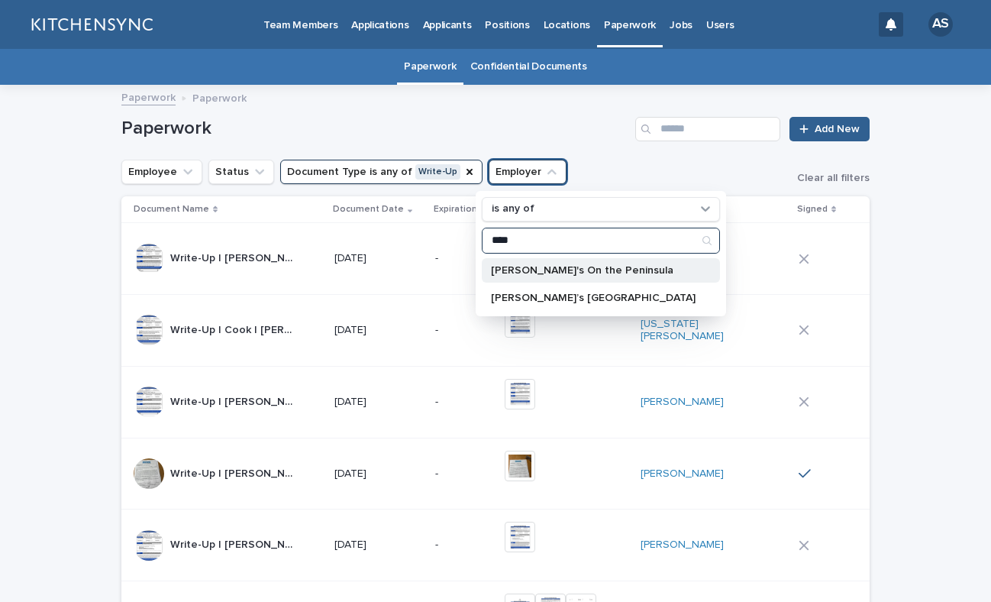
type input "****"
click at [563, 271] on p "[PERSON_NAME]'s On the Peninsula" at bounding box center [593, 270] width 205 height 11
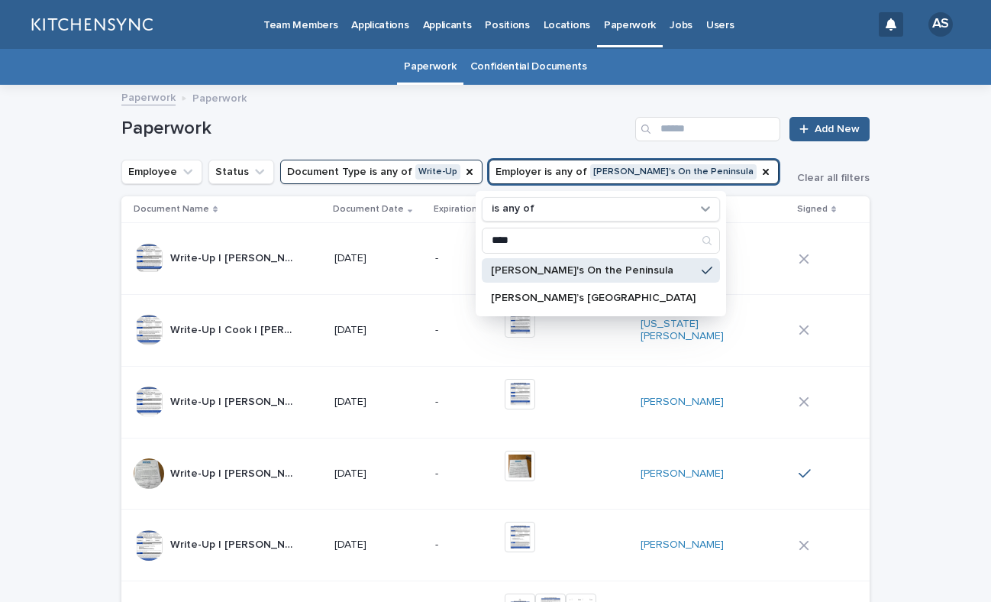
click at [379, 173] on button "Document Type is any of Write-Up" at bounding box center [381, 172] width 202 height 24
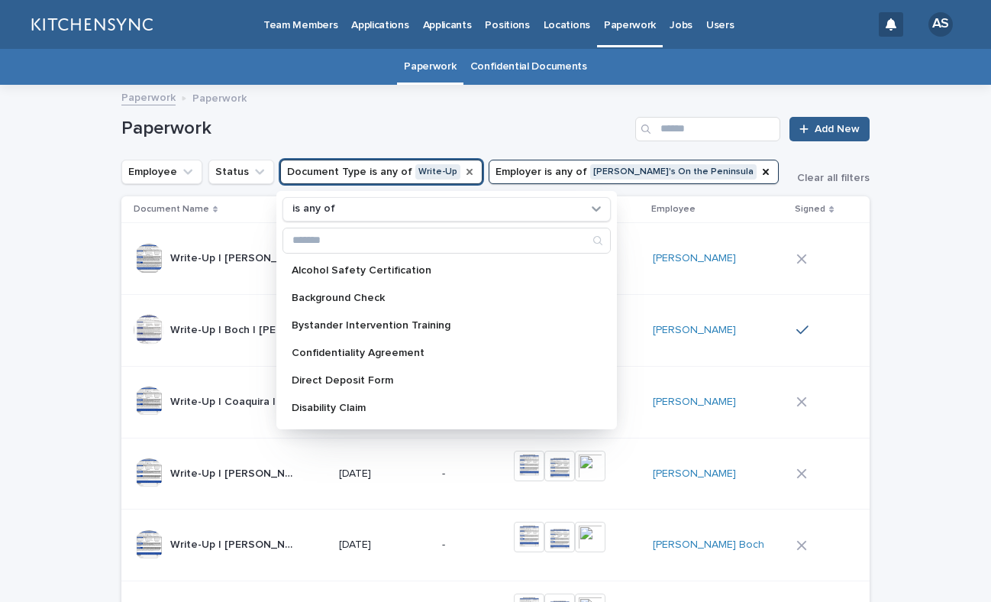
click at [463, 170] on icon "Document Type" at bounding box center [469, 172] width 12 height 12
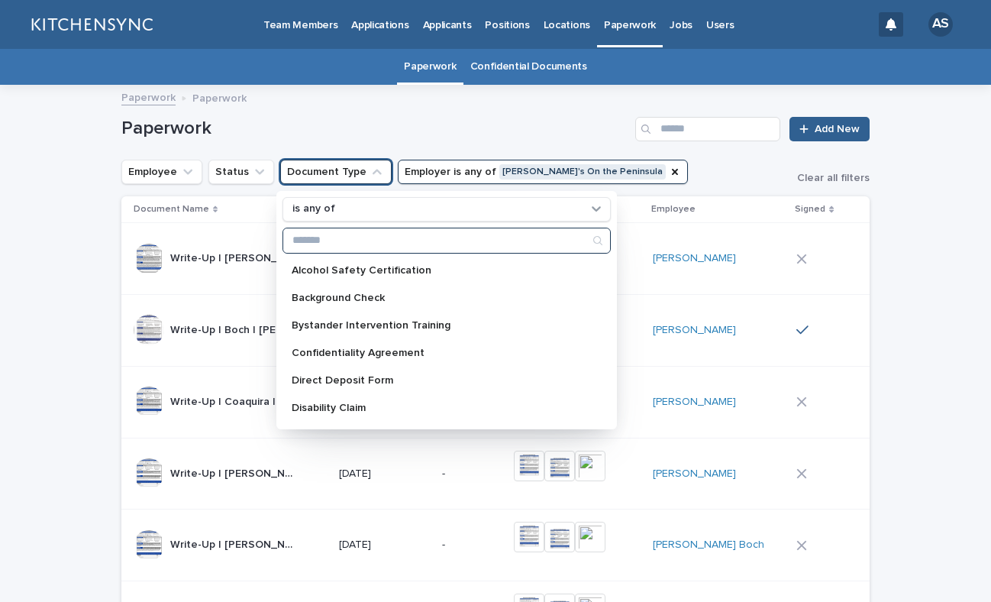
click at [347, 237] on input "Search" at bounding box center [446, 240] width 327 height 24
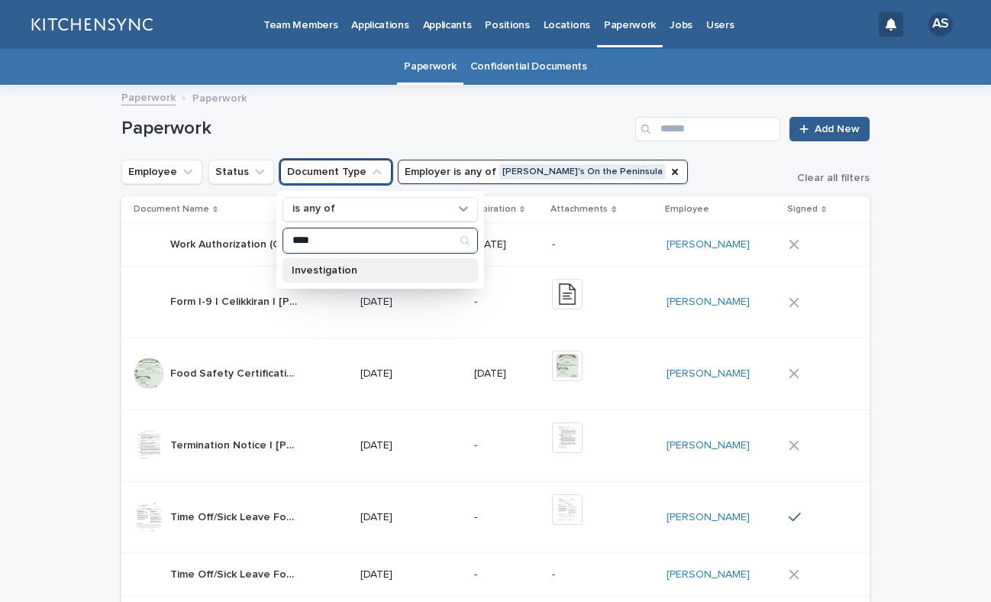
type input "****"
click at [355, 273] on p "Investigation" at bounding box center [373, 270] width 162 height 11
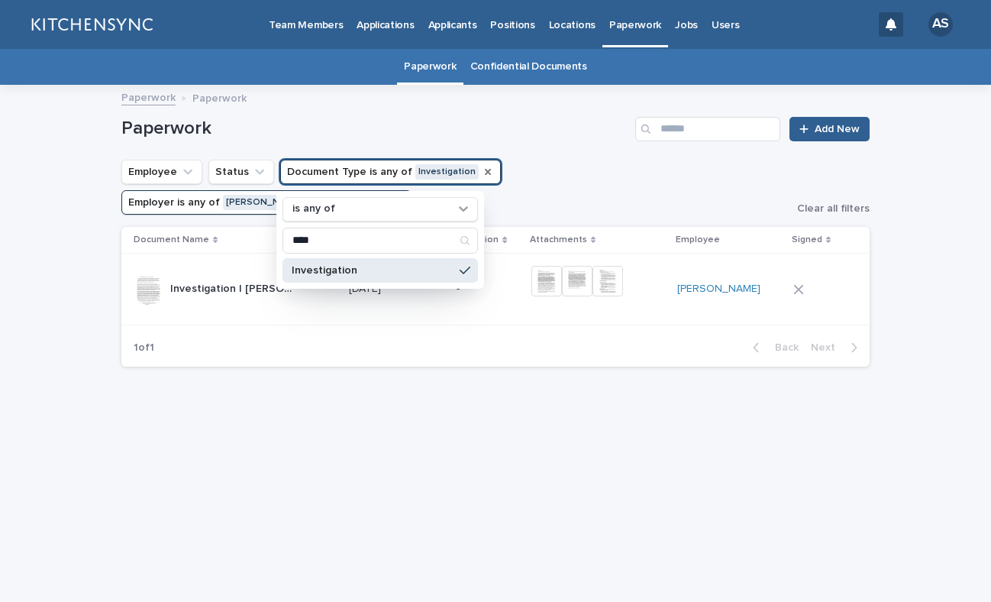
click at [414, 119] on h1 "Paperwork" at bounding box center [375, 129] width 508 height 22
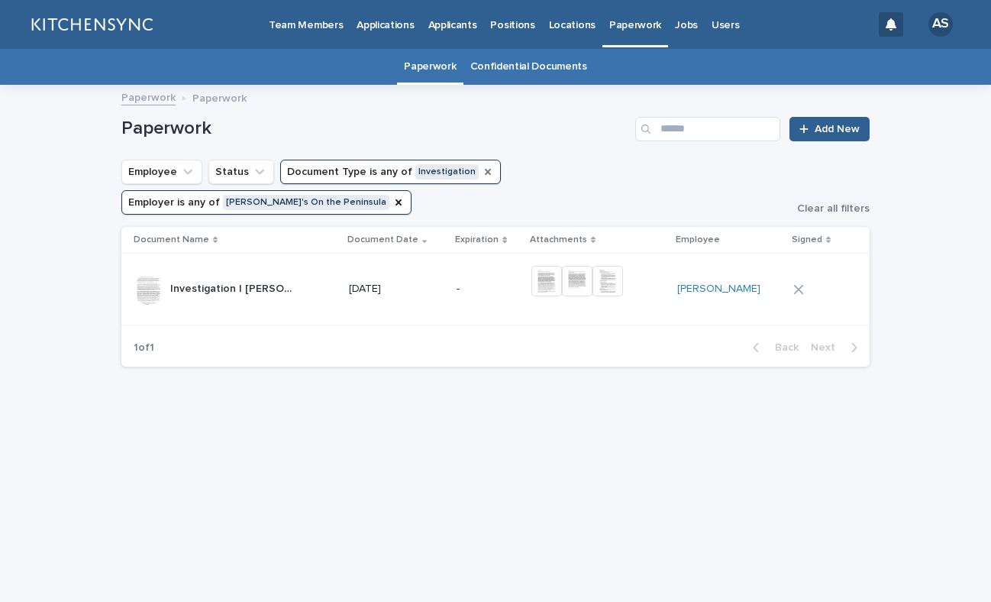
click at [412, 190] on button "Employer is any of [PERSON_NAME]'s On the Peninsula" at bounding box center [266, 202] width 290 height 24
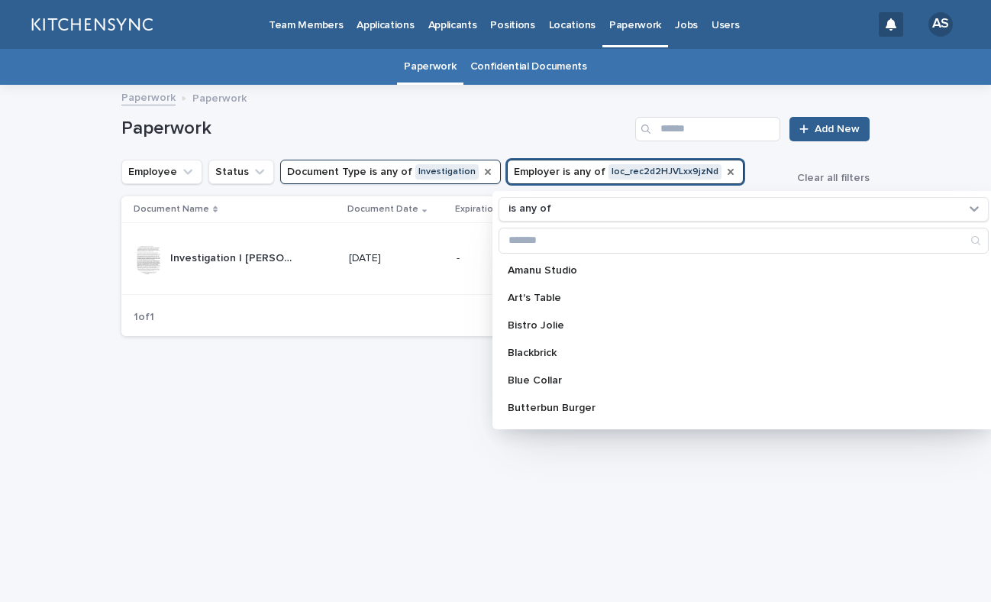
click at [725, 173] on icon "Employer" at bounding box center [731, 172] width 12 height 12
click at [563, 173] on icon "Employer" at bounding box center [570, 171] width 15 height 15
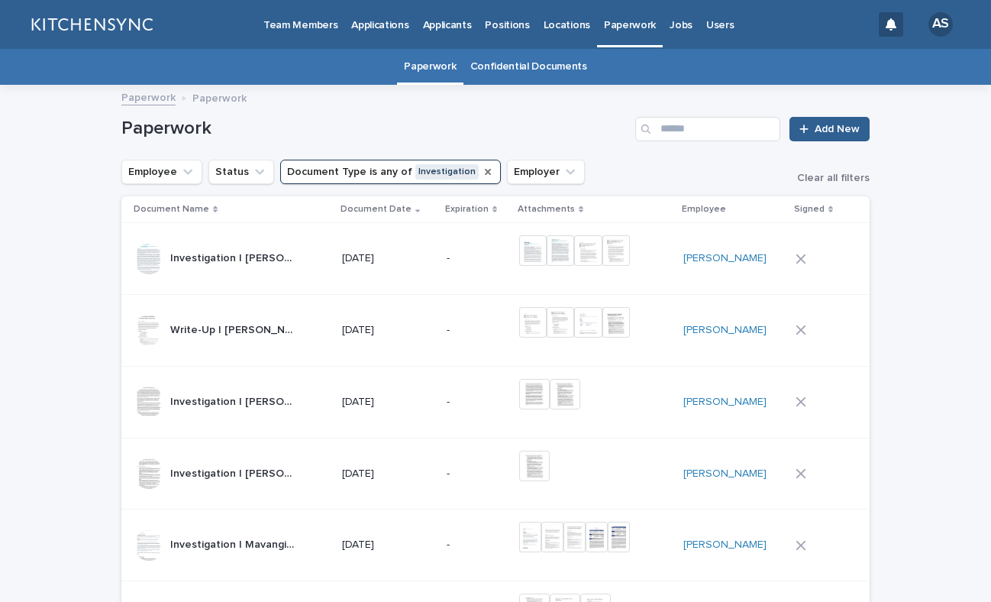
click at [563, 169] on icon "Employer" at bounding box center [570, 171] width 15 height 15
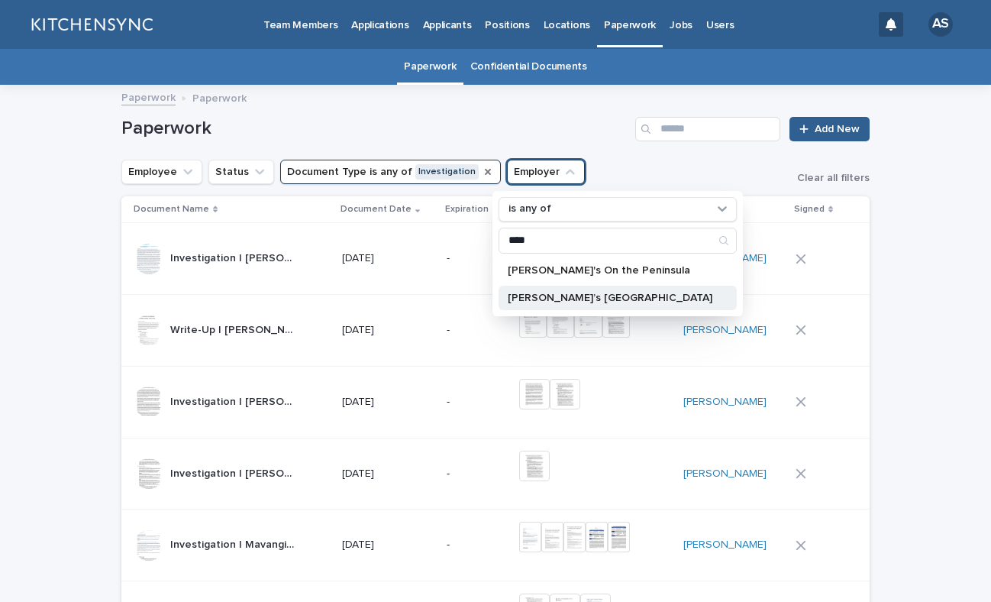
type input "****"
click at [542, 303] on div "[PERSON_NAME]’s [GEOGRAPHIC_DATA]" at bounding box center [618, 298] width 238 height 24
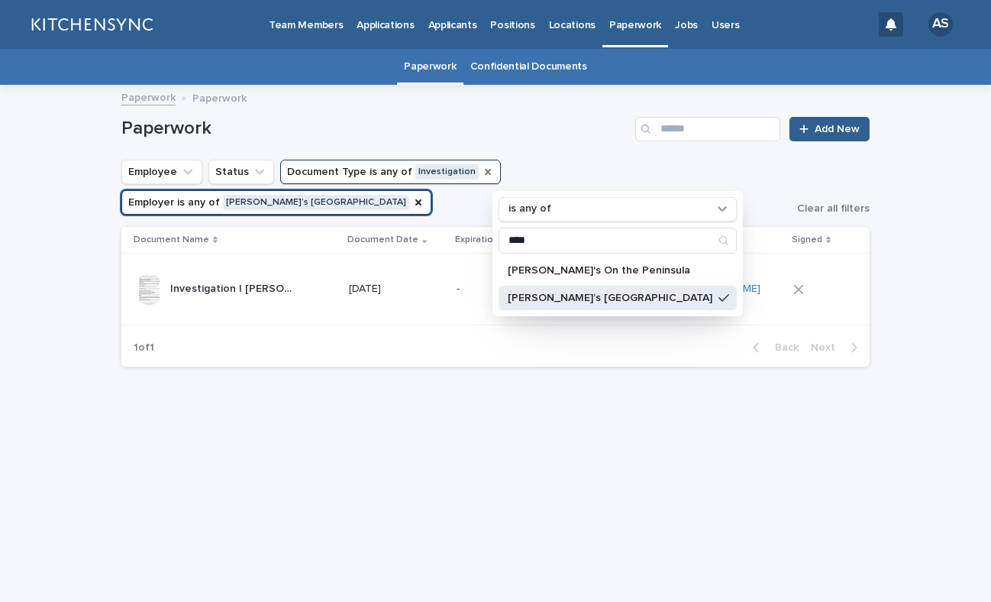
click at [534, 118] on h1 "Paperwork" at bounding box center [375, 129] width 508 height 22
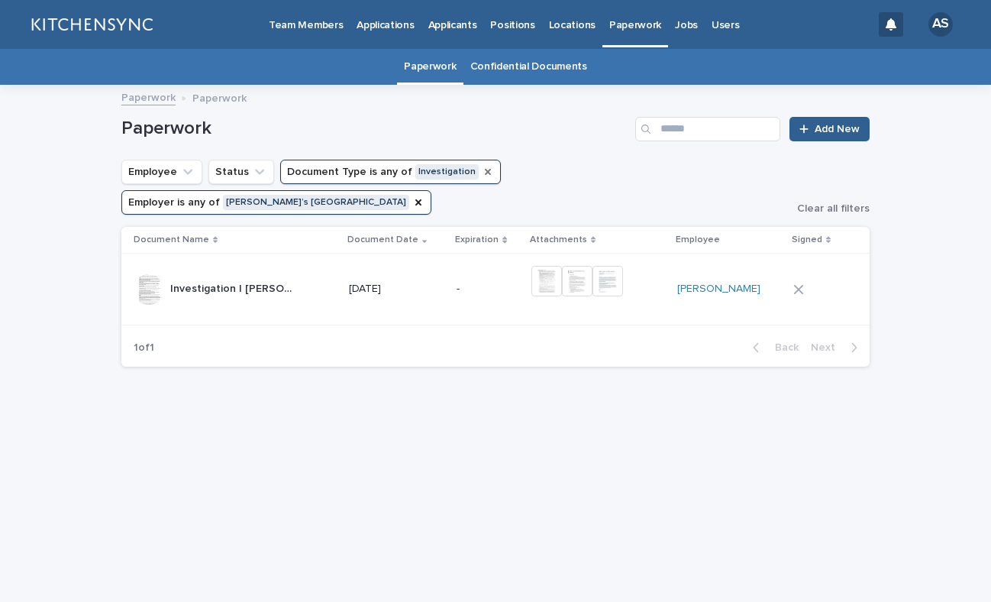
click at [482, 171] on icon "Document Type" at bounding box center [488, 172] width 12 height 12
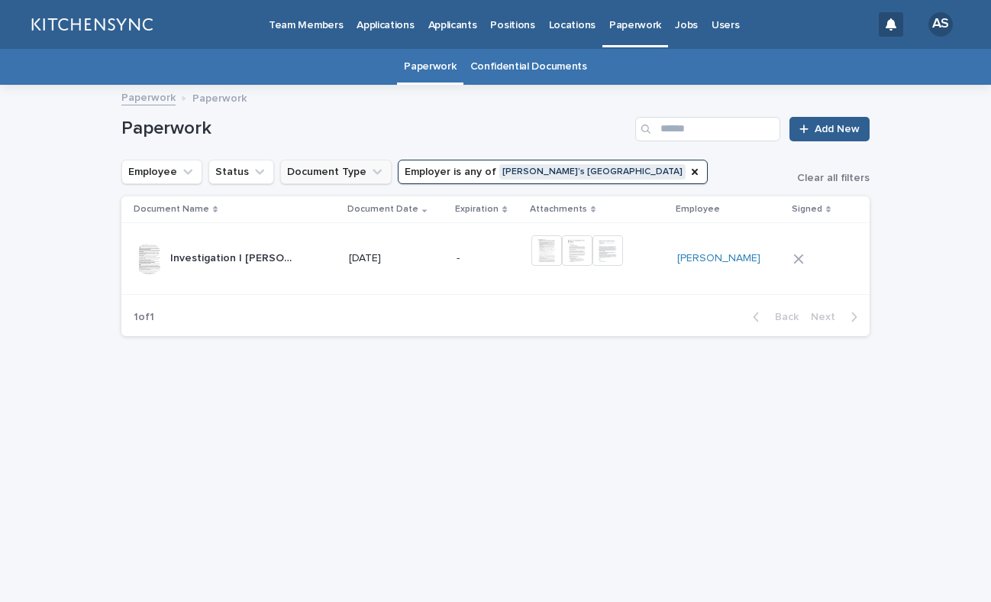
click at [345, 173] on button "Document Type" at bounding box center [335, 172] width 111 height 24
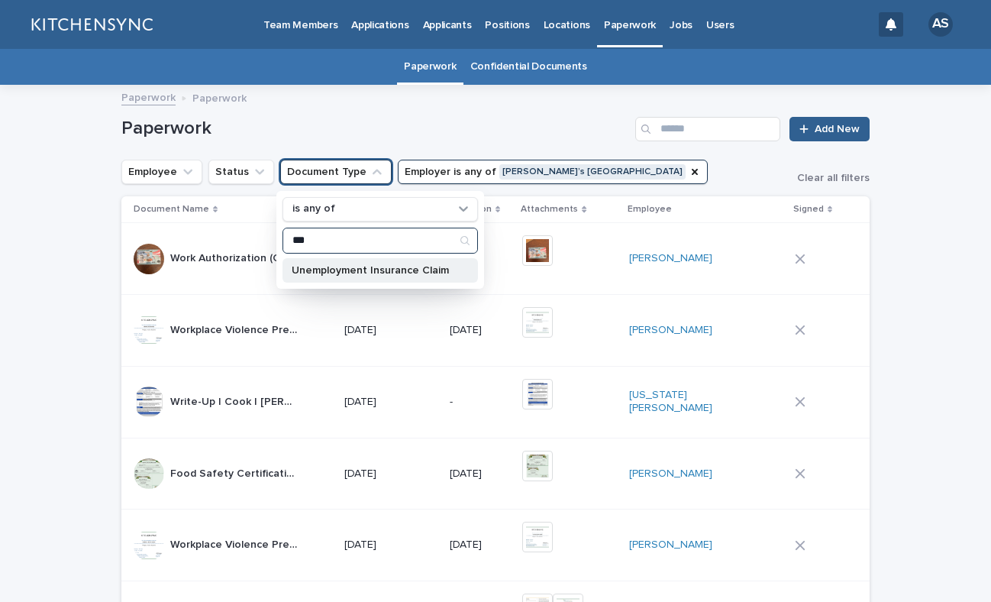
type input "***"
click at [348, 277] on div "Unemployment Insurance Claim" at bounding box center [379, 270] width 195 height 24
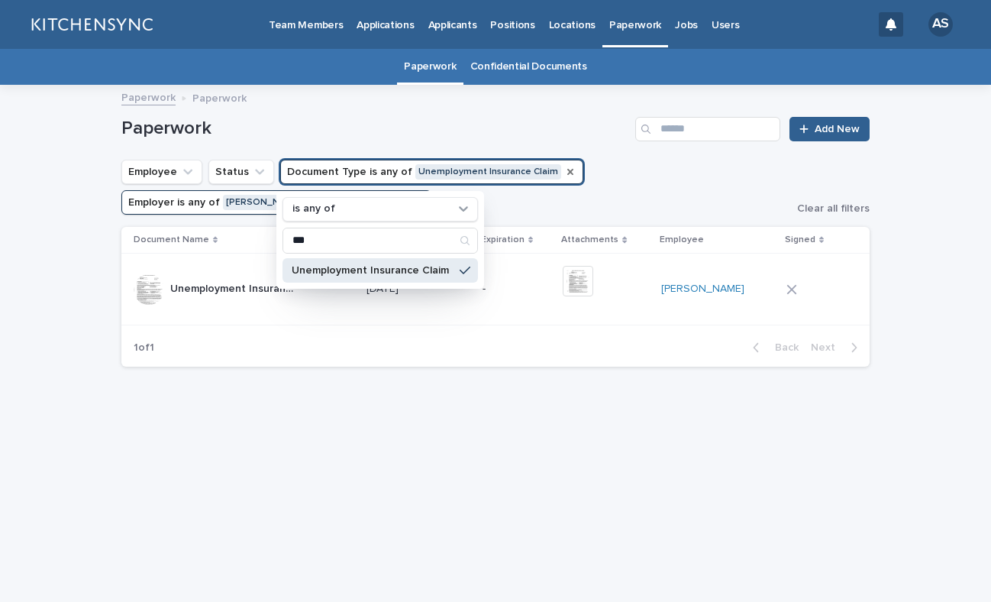
click at [349, 105] on div "Paperwork Paperwork" at bounding box center [495, 98] width 763 height 21
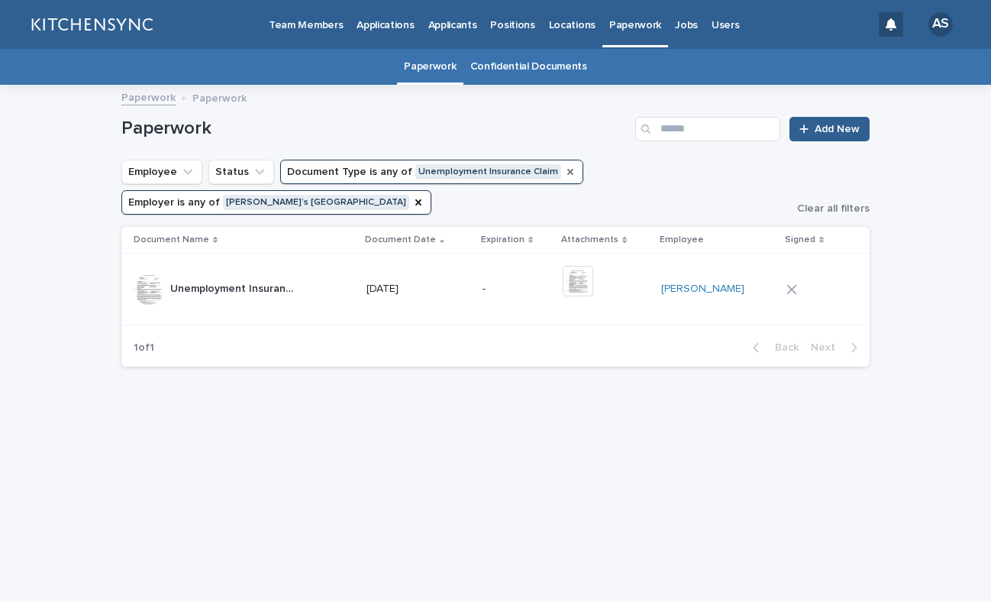
click at [360, 274] on td "Unemployment Insurance Claim | [PERSON_NAME] | [PERSON_NAME]’s [GEOGRAPHIC_DATA…" at bounding box center [240, 289] width 239 height 72
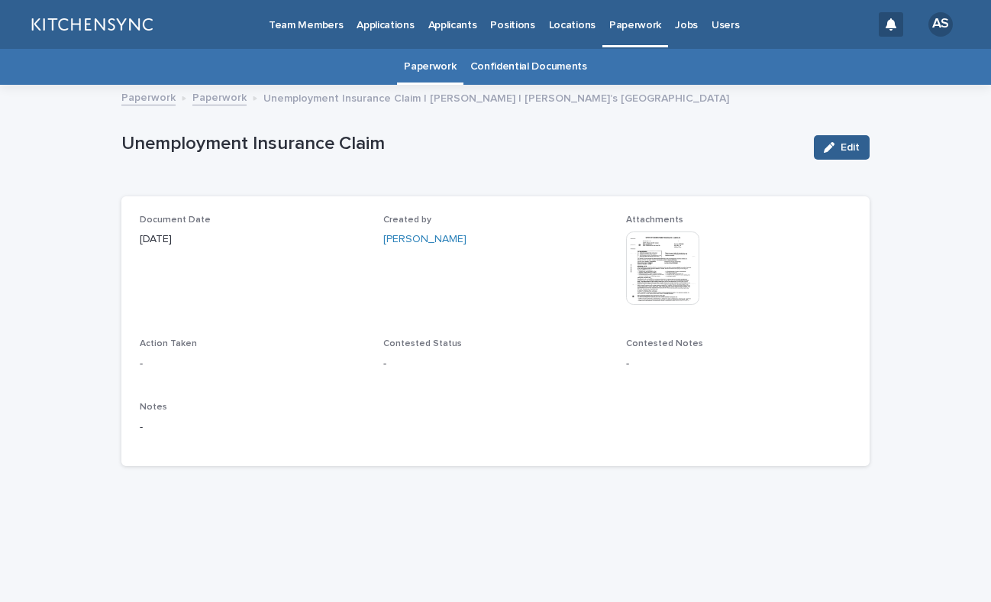
click at [674, 257] on img at bounding box center [662, 267] width 73 height 73
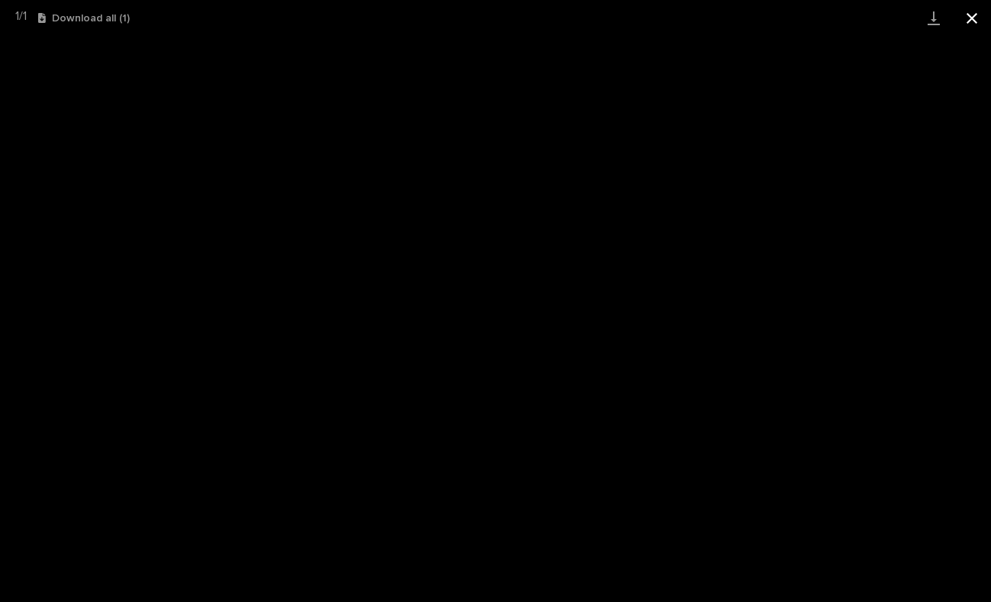
click at [970, 23] on button "Close gallery" at bounding box center [972, 18] width 38 height 36
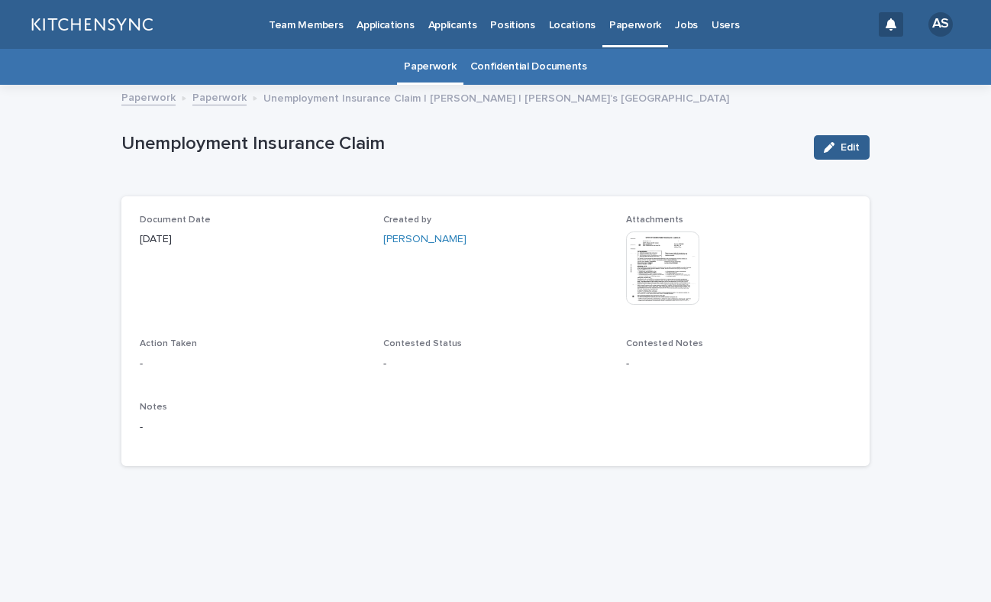
click at [220, 94] on link "Paperwork" at bounding box center [219, 97] width 54 height 18
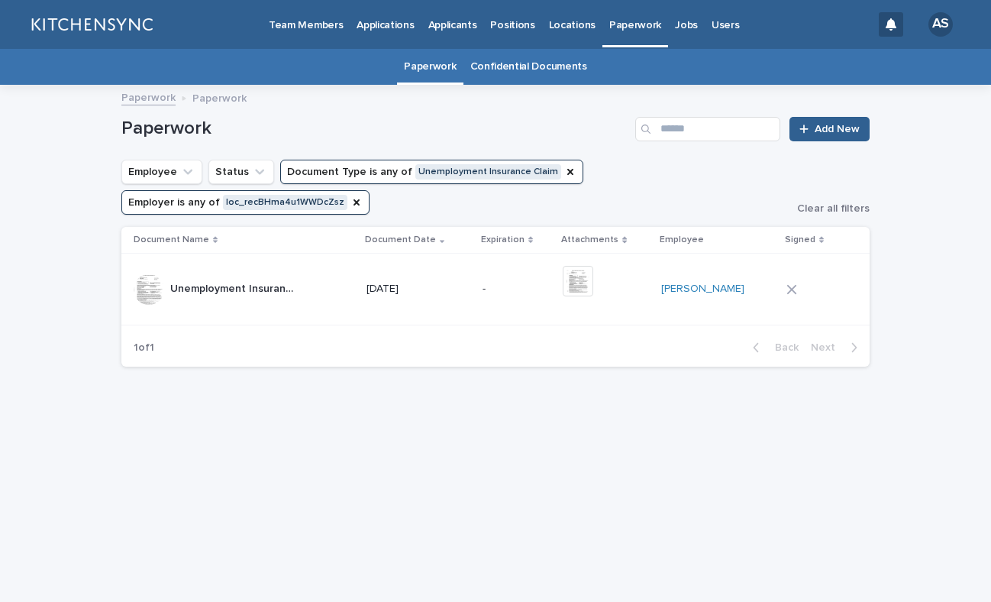
click at [460, 314] on td "[DATE]" at bounding box center [418, 289] width 116 height 72
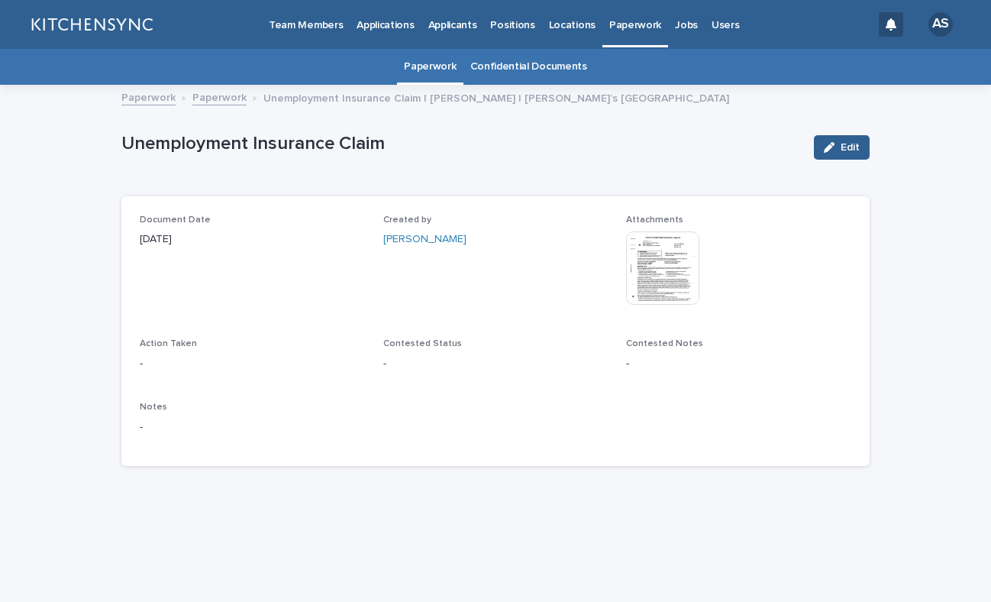
click at [657, 282] on img at bounding box center [662, 267] width 73 height 73
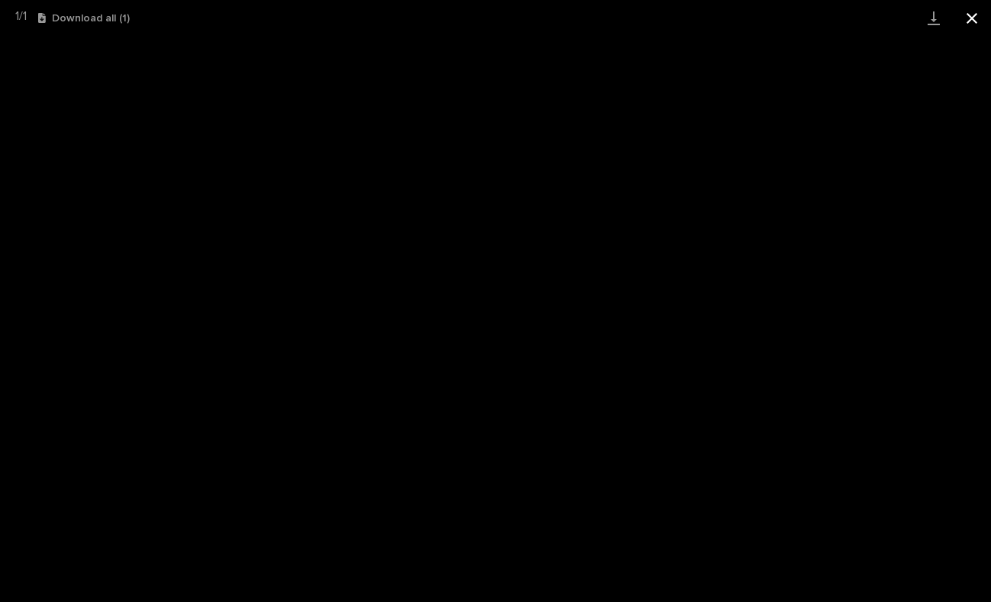
click at [964, 15] on button "Close gallery" at bounding box center [972, 18] width 38 height 36
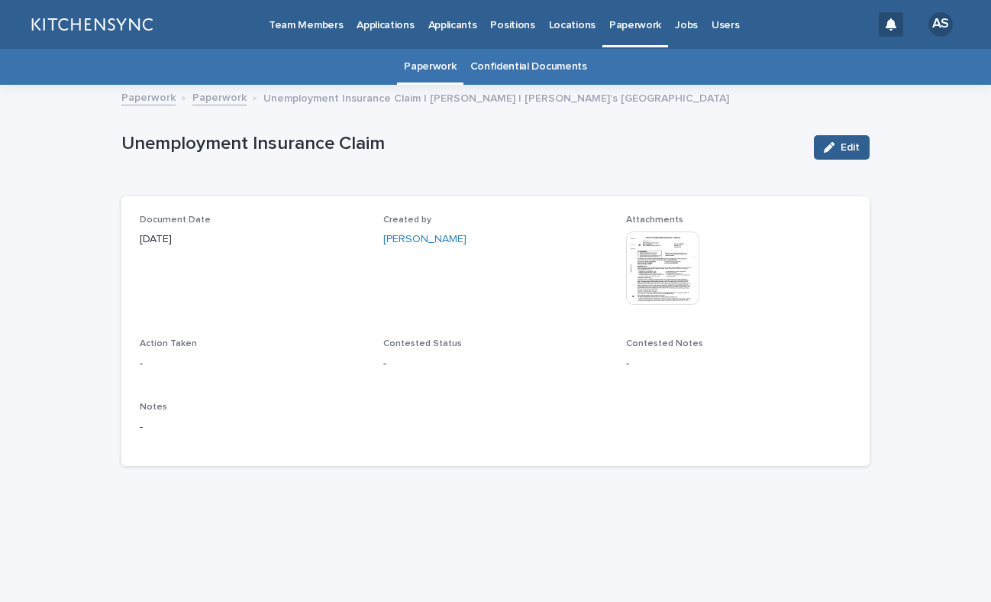
click at [229, 100] on link "Paperwork" at bounding box center [219, 97] width 54 height 18
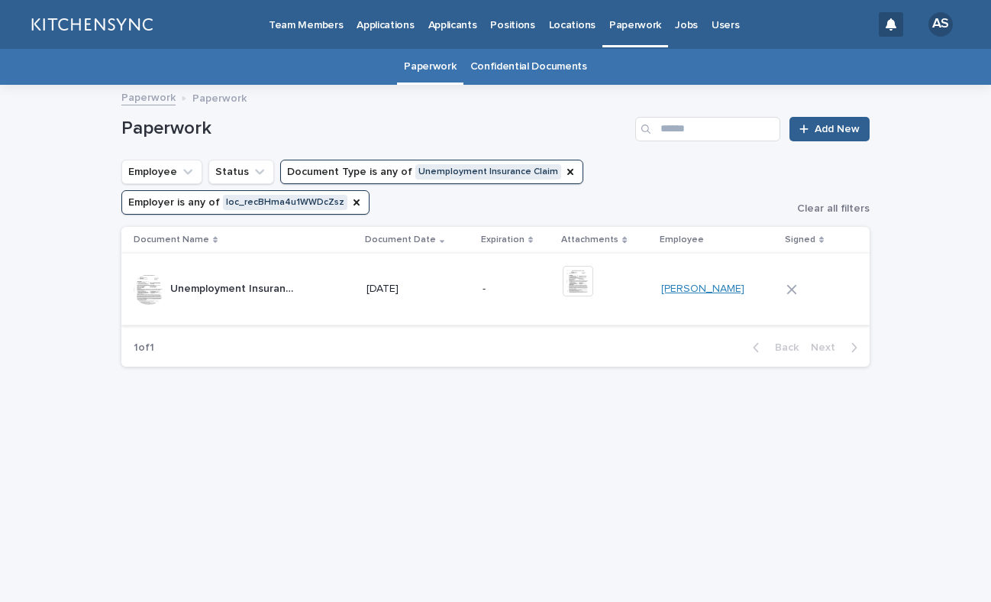
click at [685, 292] on link "[PERSON_NAME]" at bounding box center [702, 288] width 83 height 13
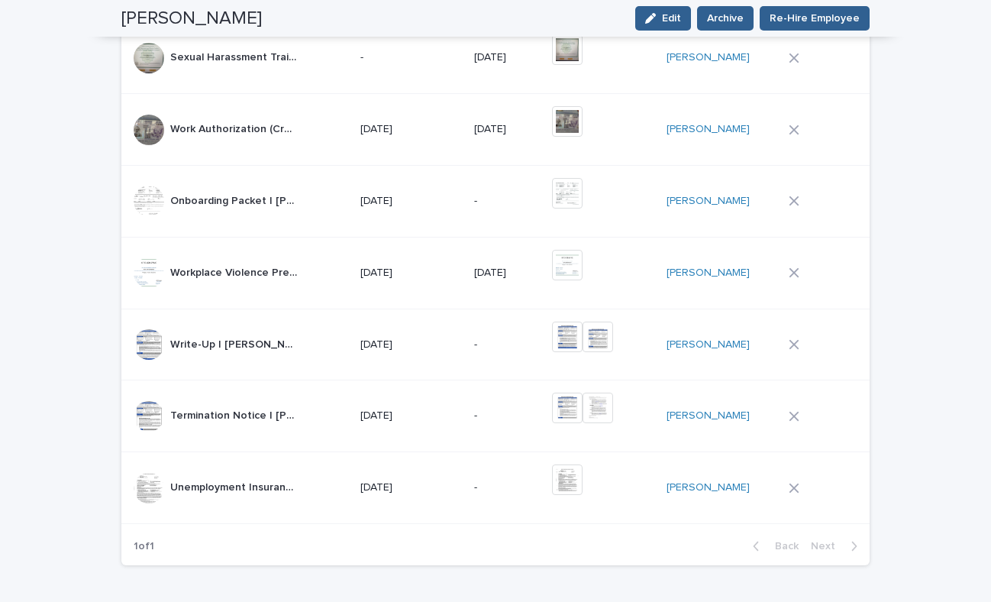
scroll to position [1298, 0]
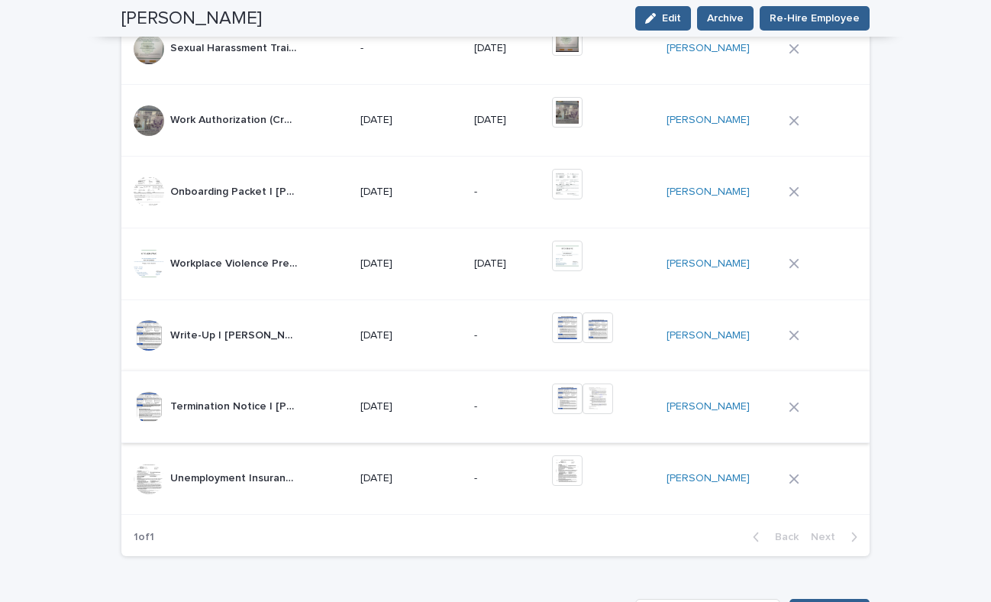
click at [570, 384] on img at bounding box center [567, 398] width 31 height 31
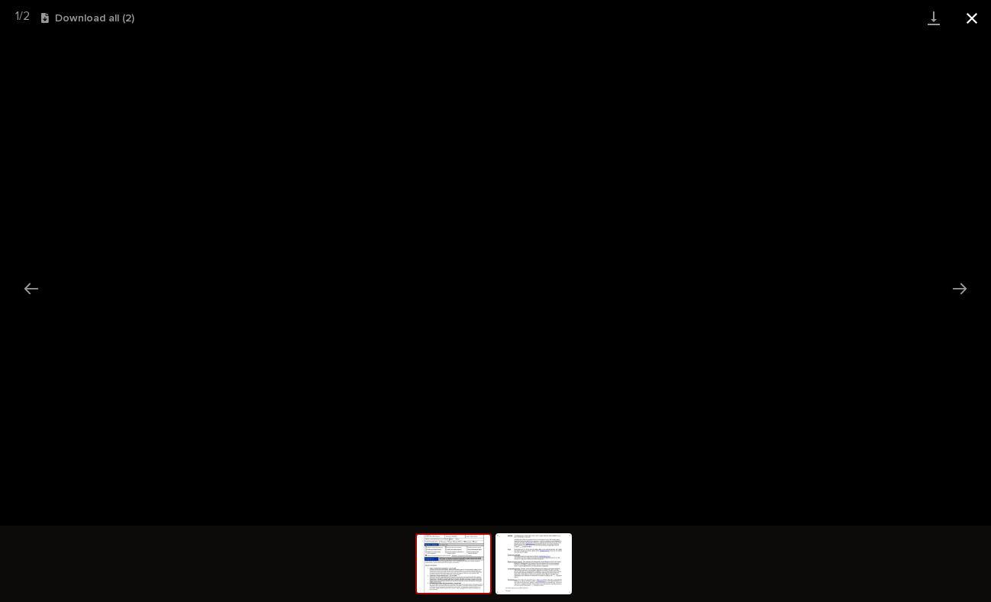
click at [970, 25] on button "Close gallery" at bounding box center [972, 18] width 38 height 36
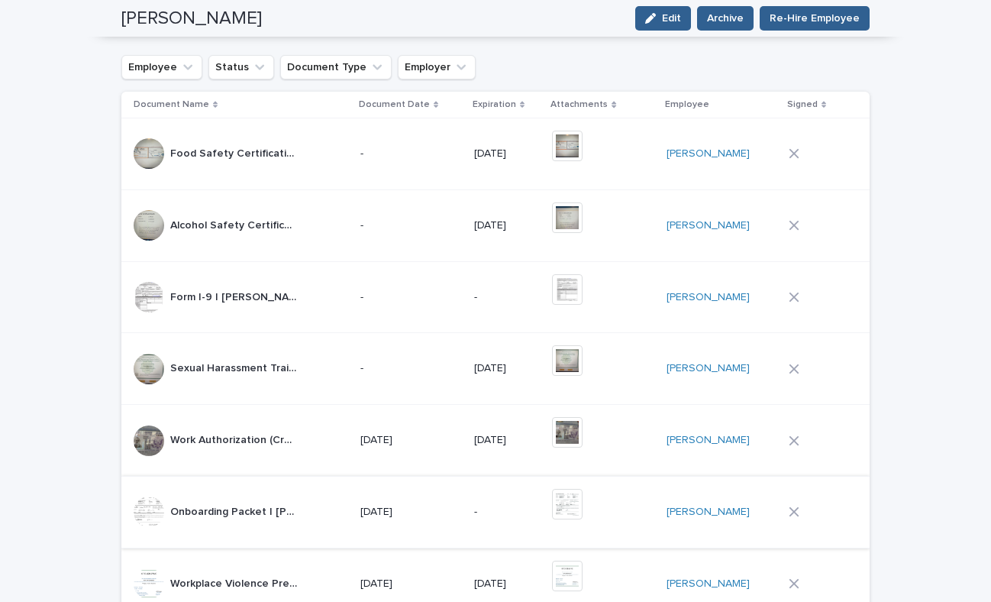
scroll to position [0, 0]
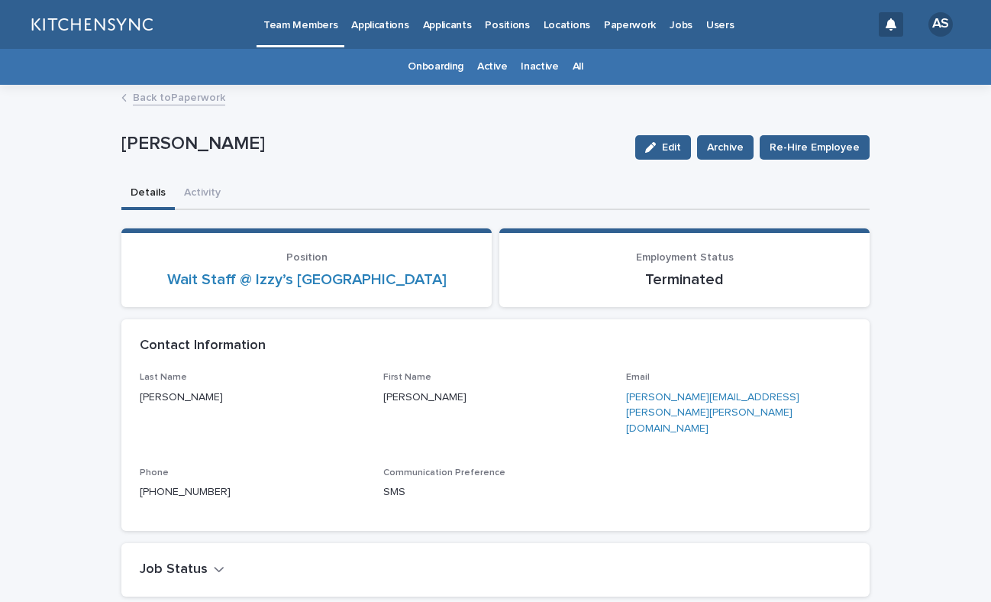
click at [607, 25] on p "Paperwork" at bounding box center [630, 16] width 52 height 32
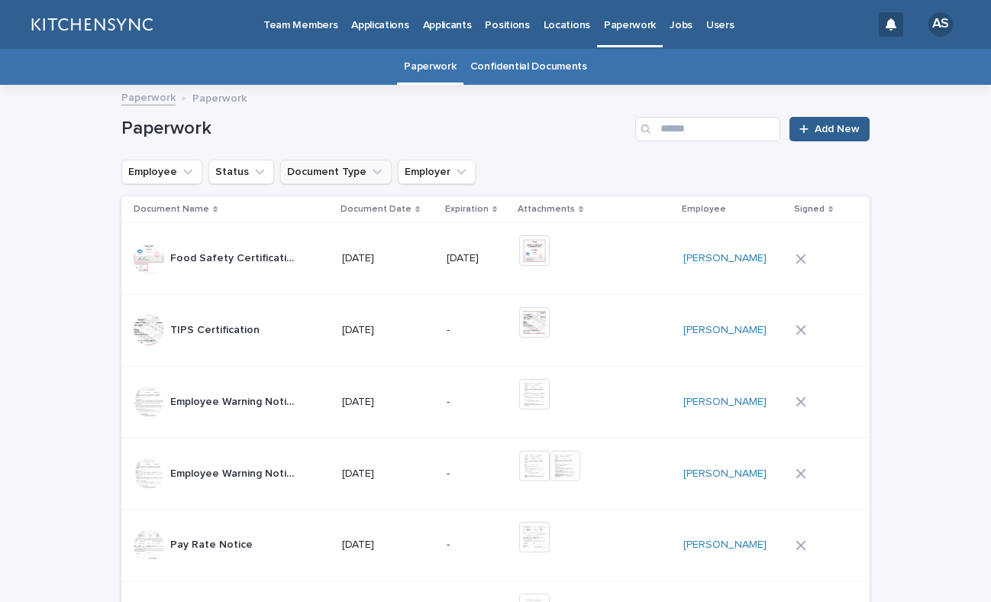
click at [331, 171] on button "Document Type" at bounding box center [335, 172] width 111 height 24
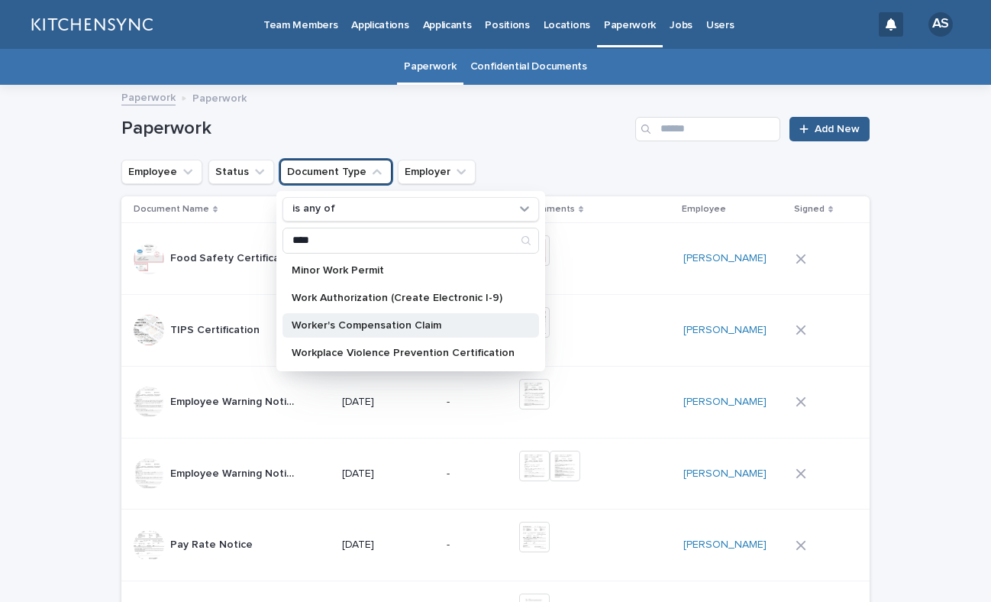
type input "****"
click at [325, 331] on div "Worker's Compensation Claim" at bounding box center [410, 325] width 257 height 24
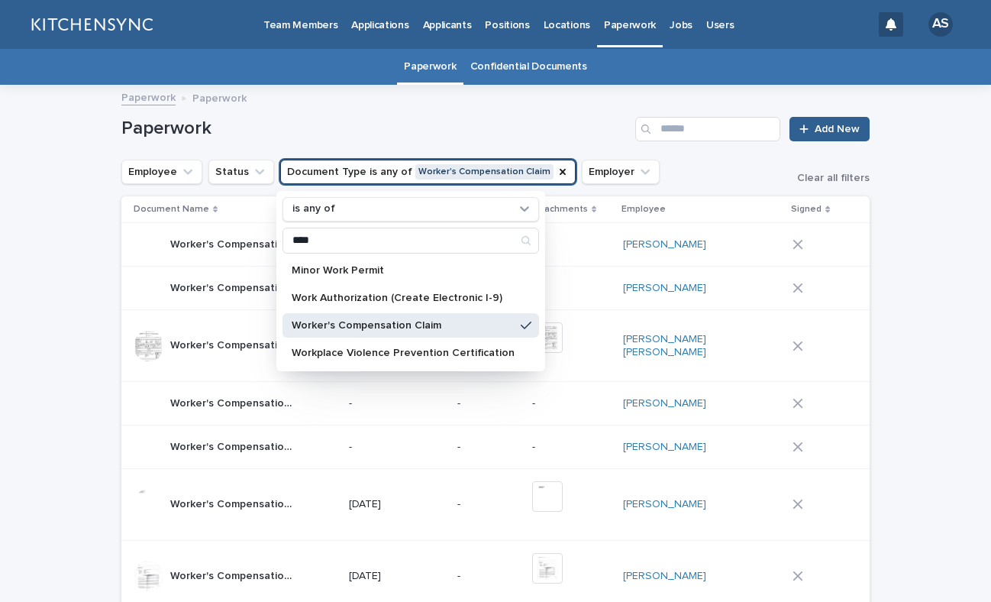
click at [499, 79] on link "Confidential Documents" at bounding box center [528, 67] width 117 height 36
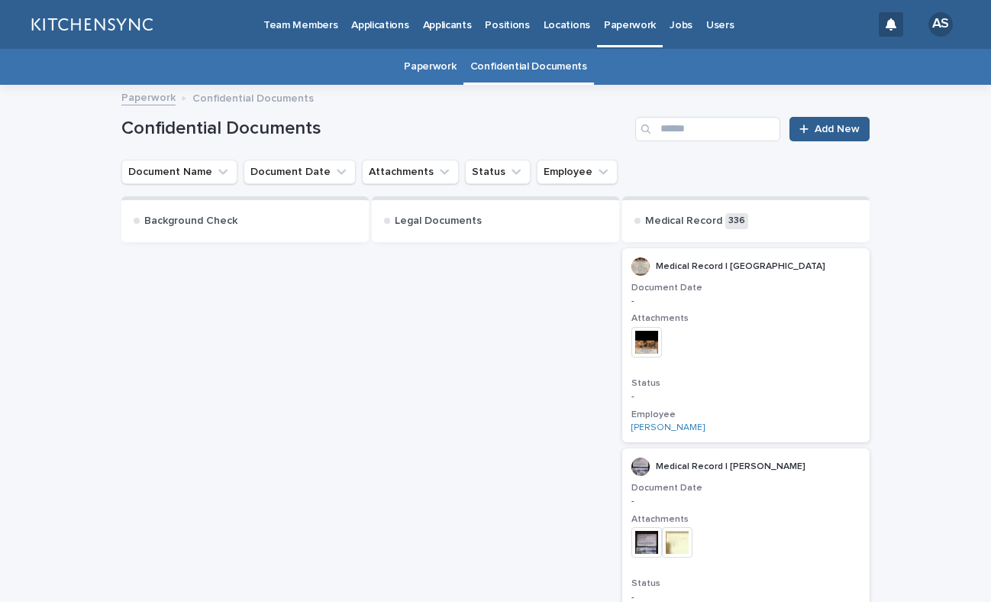
click at [625, 27] on p "Paperwork" at bounding box center [630, 16] width 52 height 32
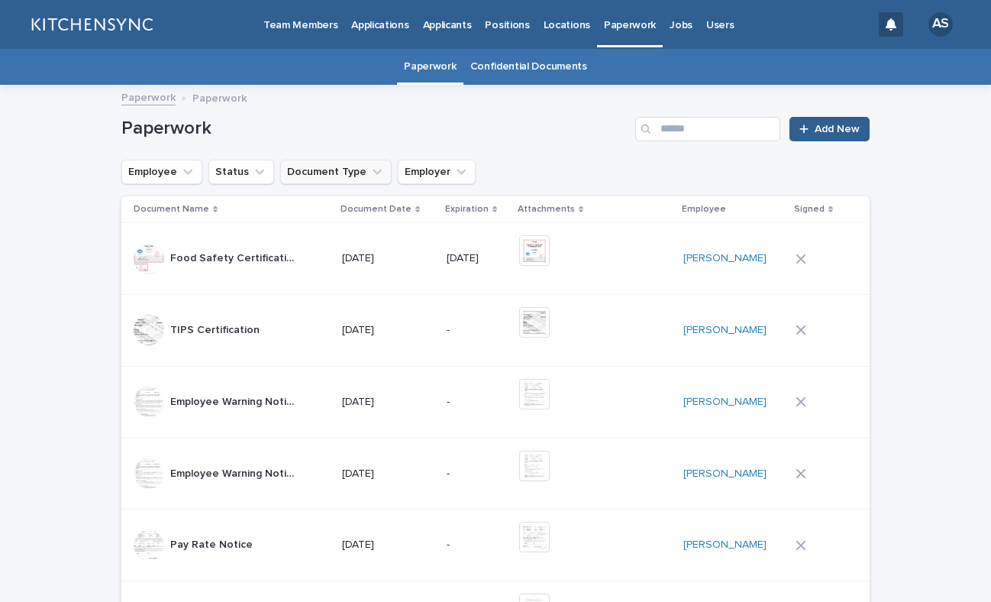
click at [320, 173] on button "Document Type" at bounding box center [335, 172] width 111 height 24
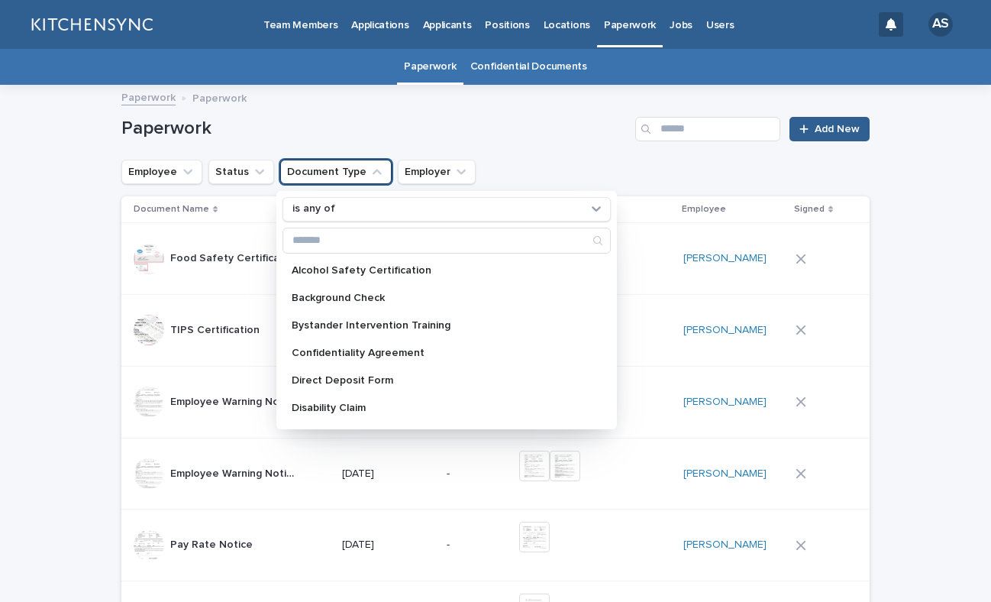
type input "*"
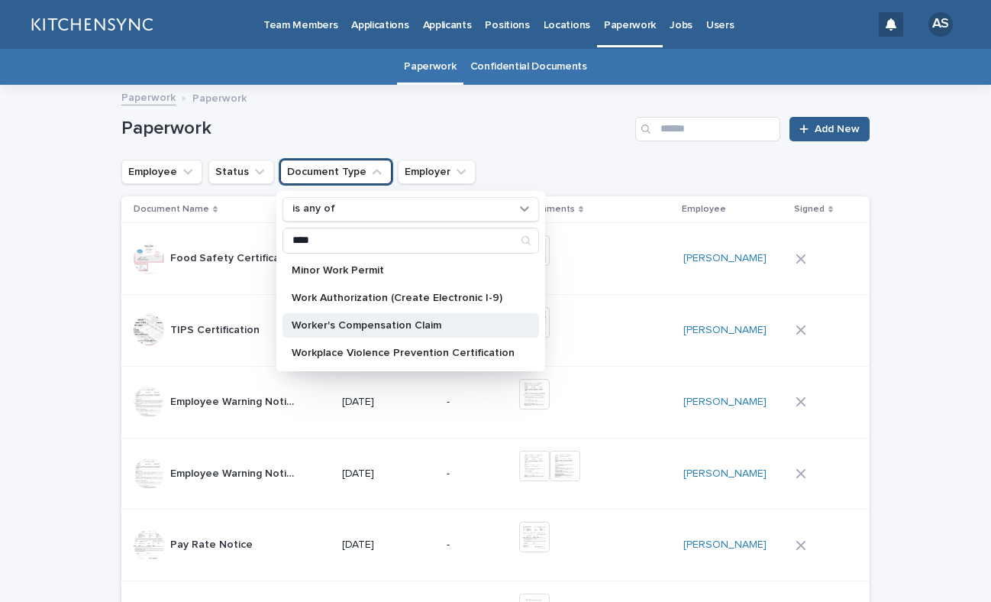
type input "****"
click at [314, 333] on div "Worker's Compensation Claim" at bounding box center [410, 325] width 257 height 24
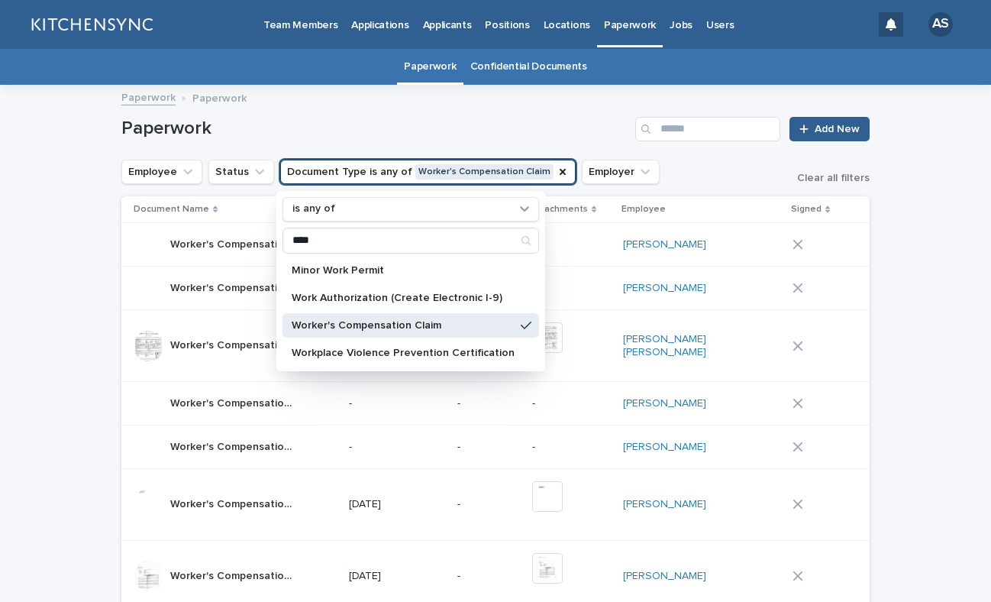
click at [515, 138] on h1 "Paperwork" at bounding box center [375, 129] width 508 height 22
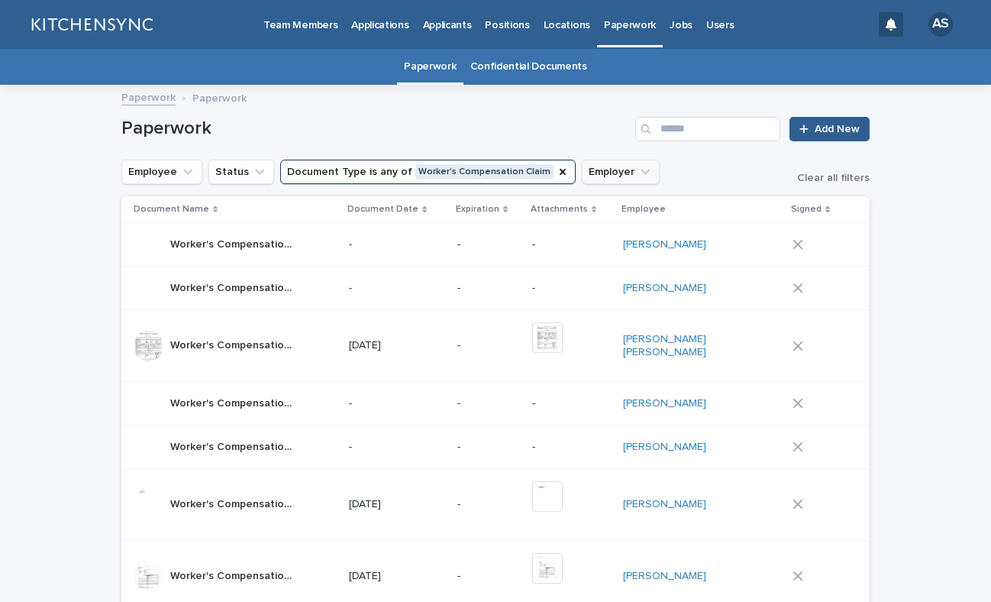
click at [597, 175] on button "Employer" at bounding box center [621, 172] width 78 height 24
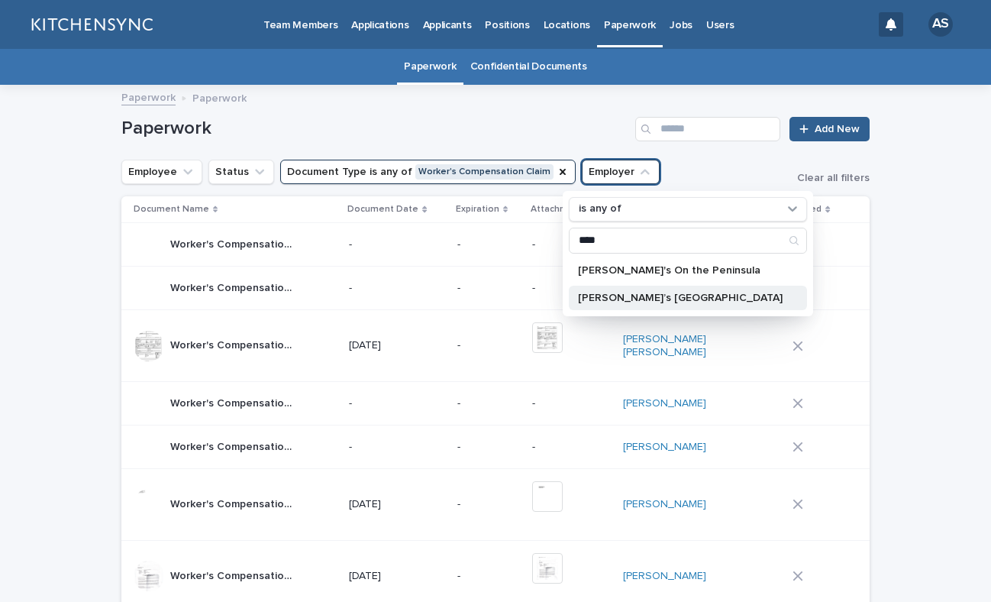
type input "****"
click at [601, 300] on p "[PERSON_NAME]’s [GEOGRAPHIC_DATA]" at bounding box center [680, 297] width 205 height 11
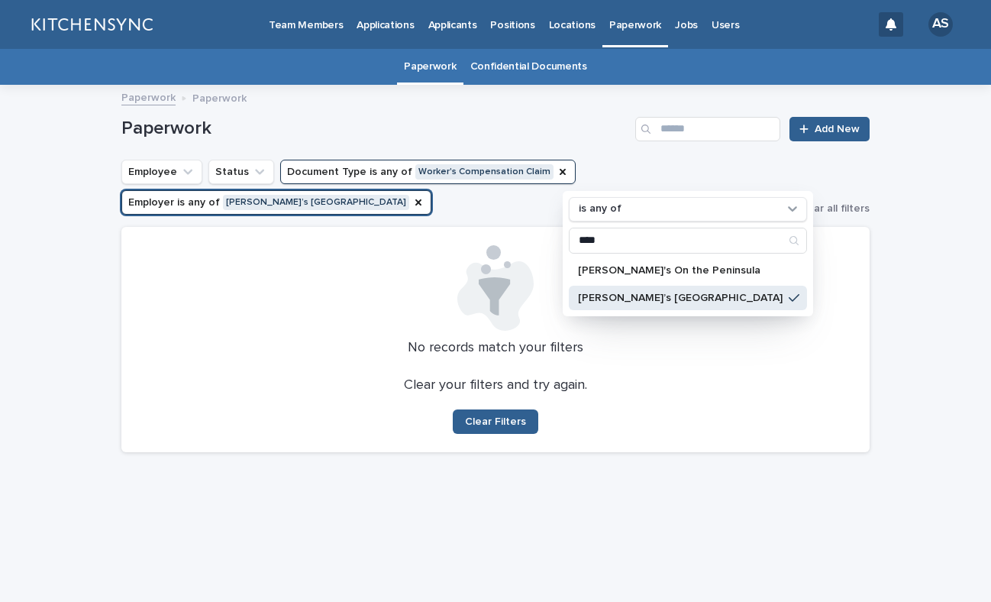
click at [478, 132] on h1 "Paperwork" at bounding box center [375, 129] width 508 height 22
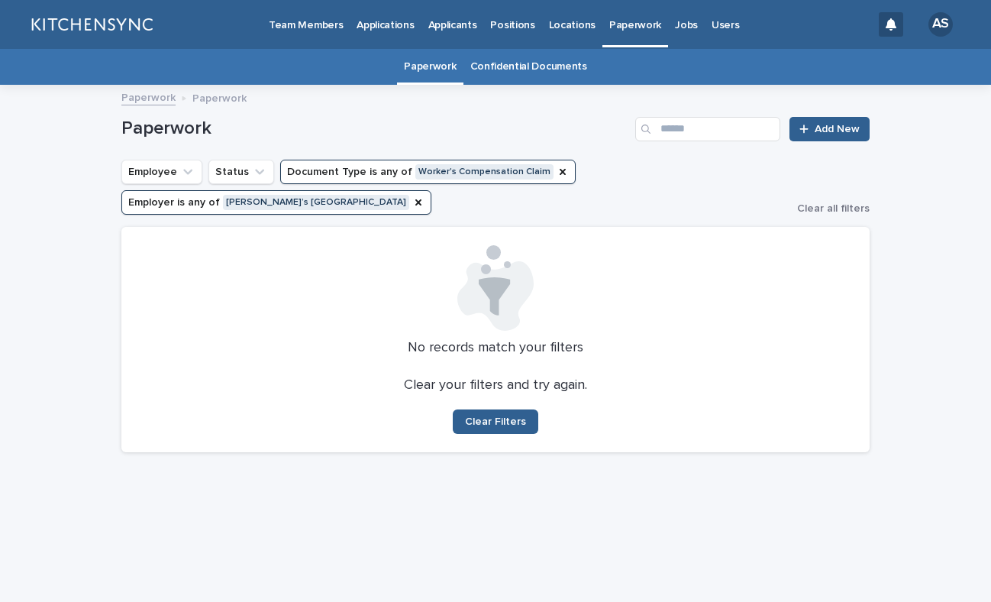
click at [431, 190] on button "Employer is any of [PERSON_NAME]’s [GEOGRAPHIC_DATA]" at bounding box center [276, 202] width 310 height 24
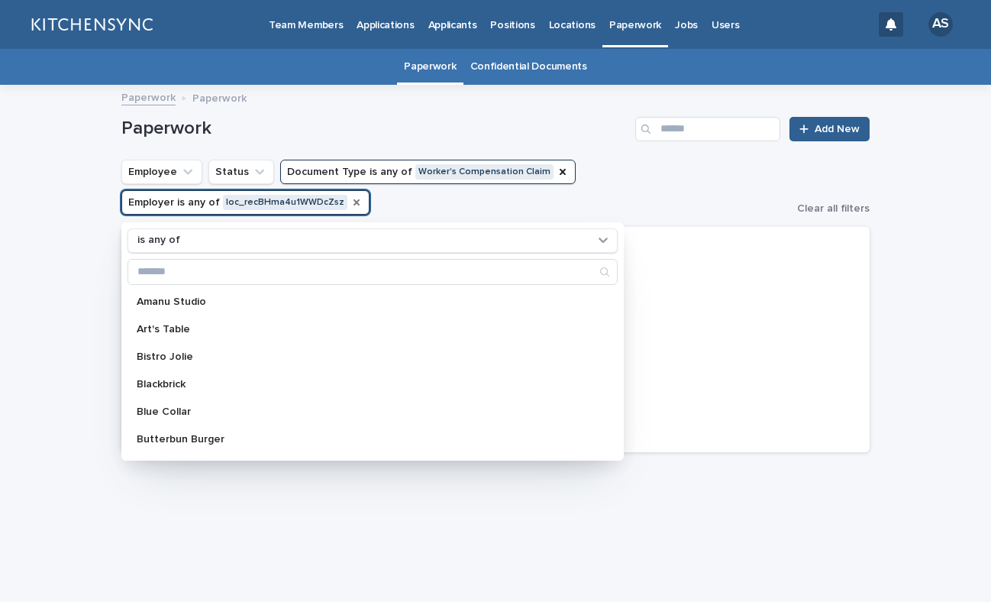
click at [350, 204] on icon "Employer" at bounding box center [356, 202] width 12 height 12
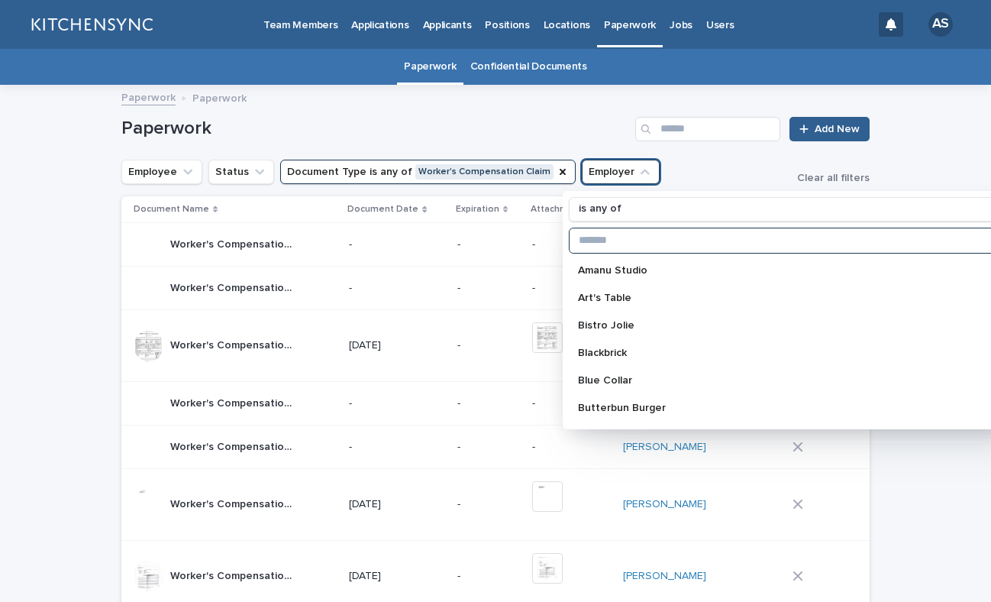
click at [668, 247] on input "Search" at bounding box center [814, 240] width 489 height 24
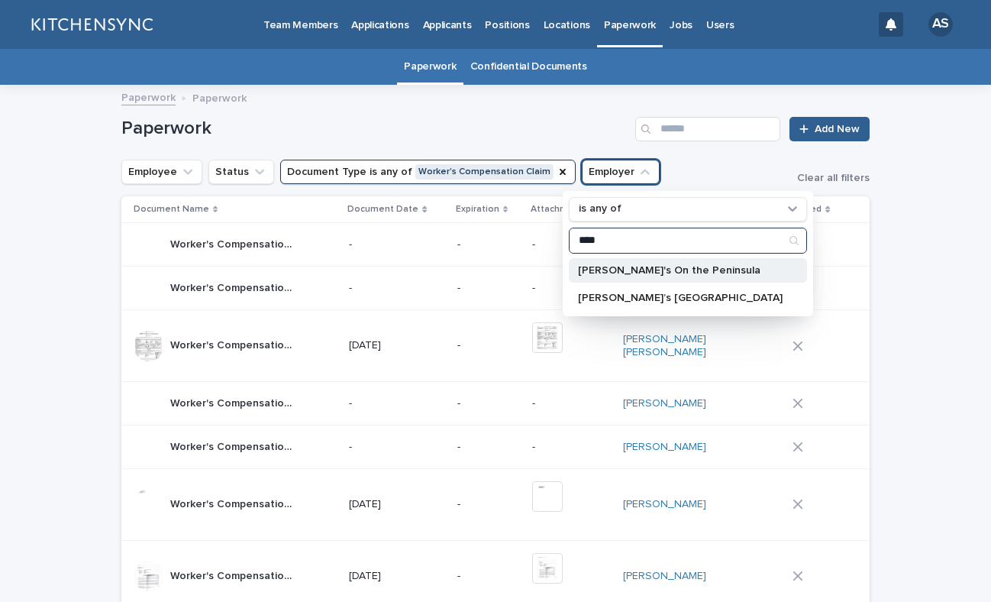
type input "****"
click at [670, 274] on p "[PERSON_NAME]'s On the Peninsula" at bounding box center [680, 270] width 205 height 11
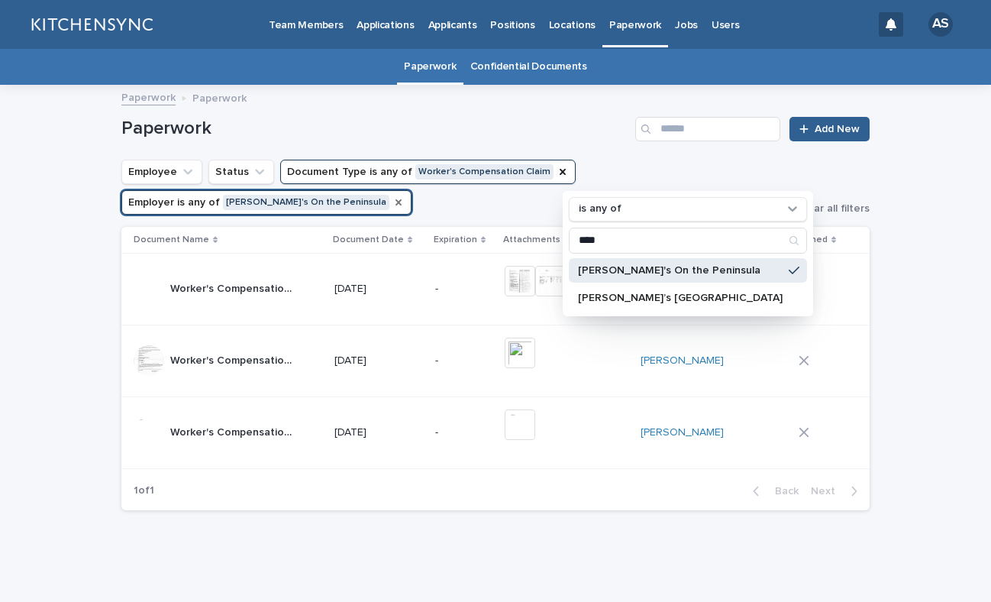
click at [544, 131] on h1 "Paperwork" at bounding box center [375, 129] width 508 height 22
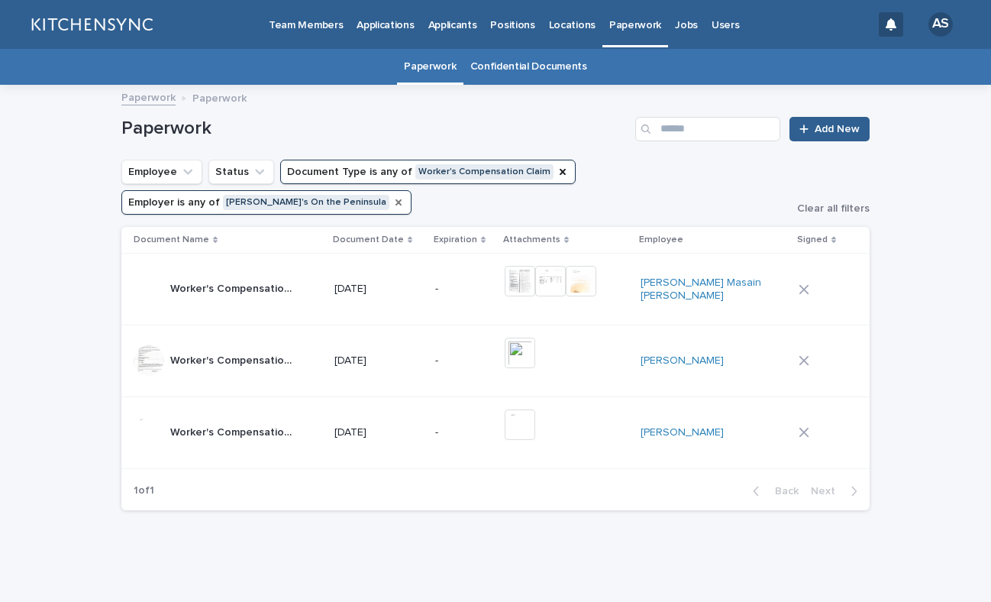
click at [405, 196] on icon "Employer" at bounding box center [398, 202] width 12 height 12
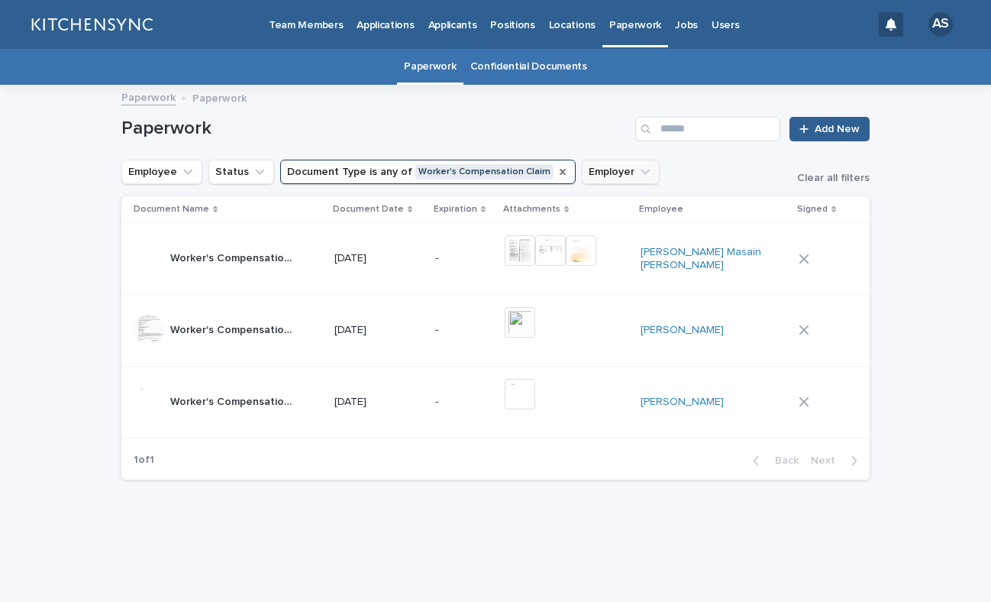
click at [557, 168] on icon "Document Type" at bounding box center [563, 172] width 12 height 12
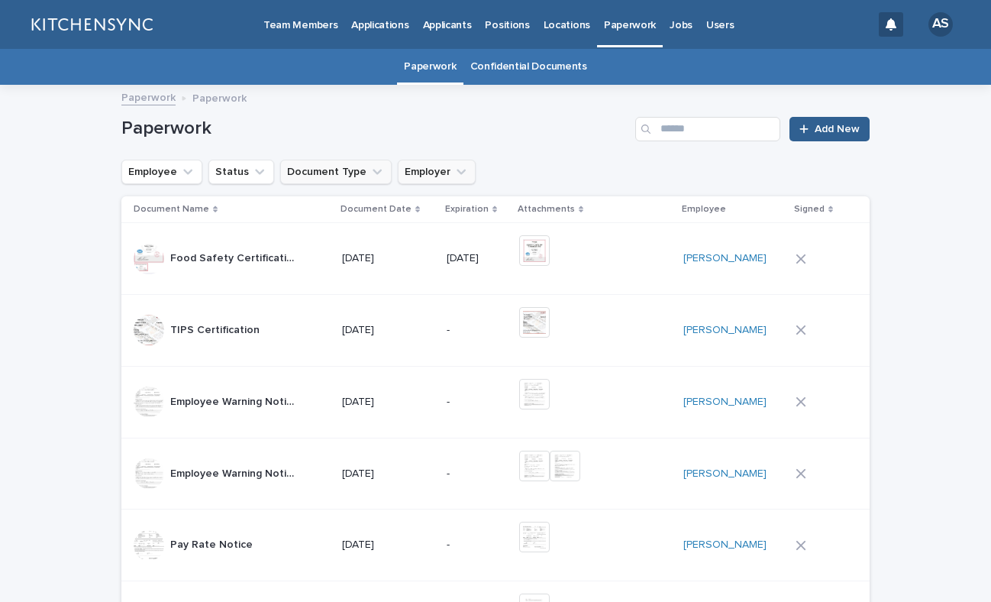
click at [310, 22] on p "Team Members" at bounding box center [300, 16] width 74 height 32
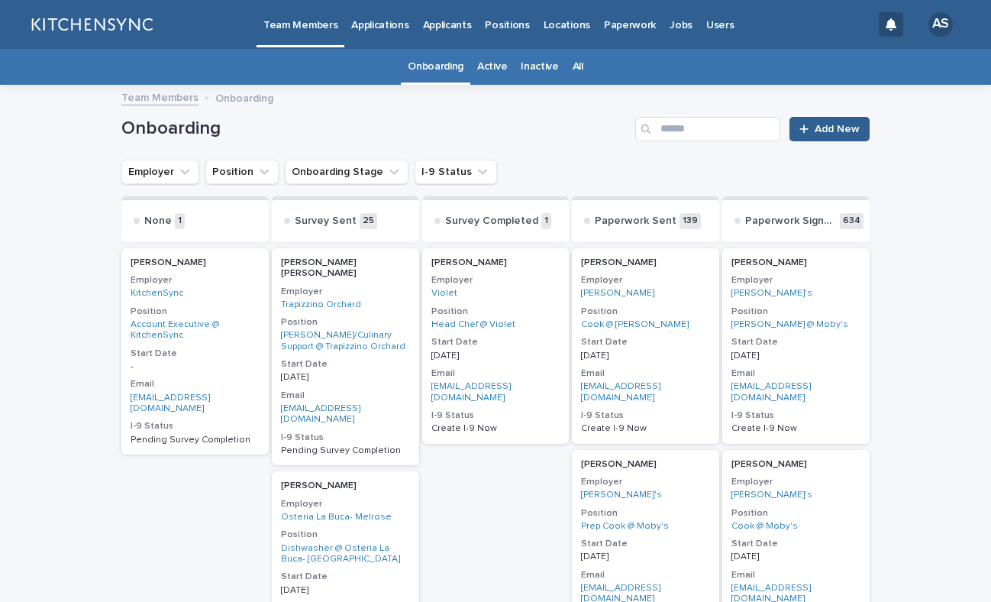
click at [573, 67] on link "All" at bounding box center [578, 67] width 11 height 36
